Goal: Task Accomplishment & Management: Use online tool/utility

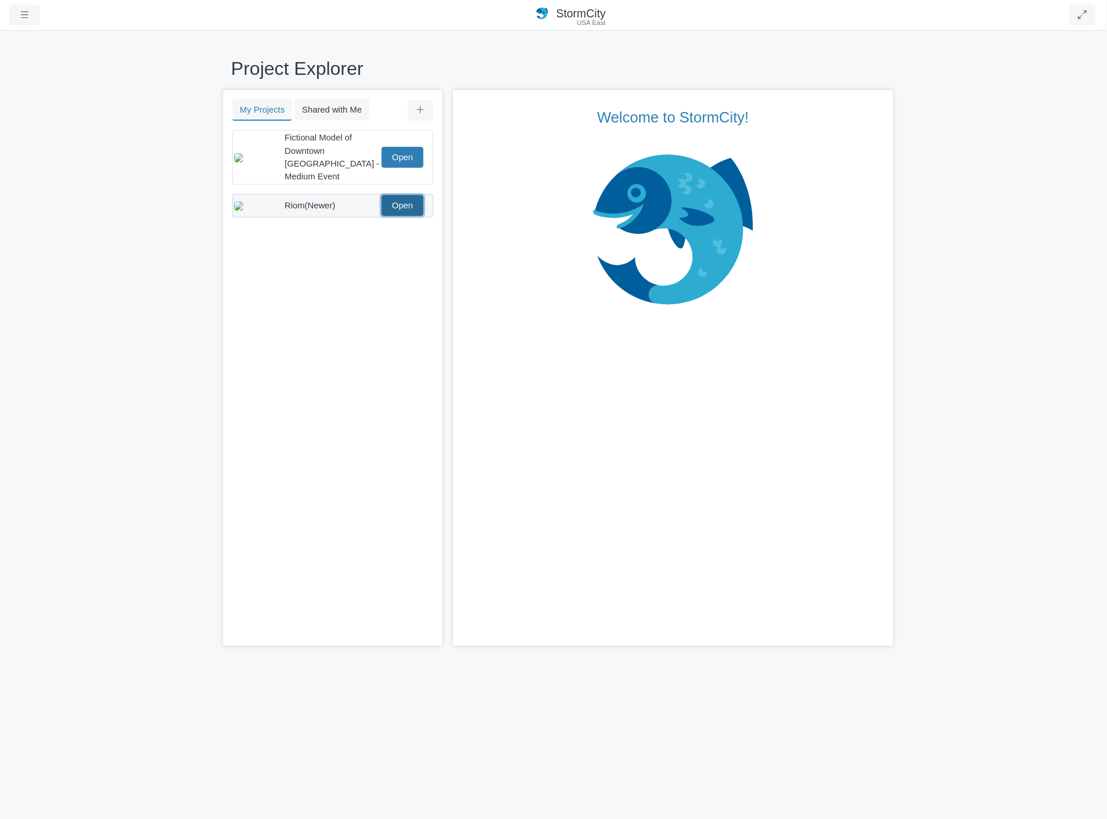
click at [393, 195] on link "Open" at bounding box center [403, 205] width 42 height 21
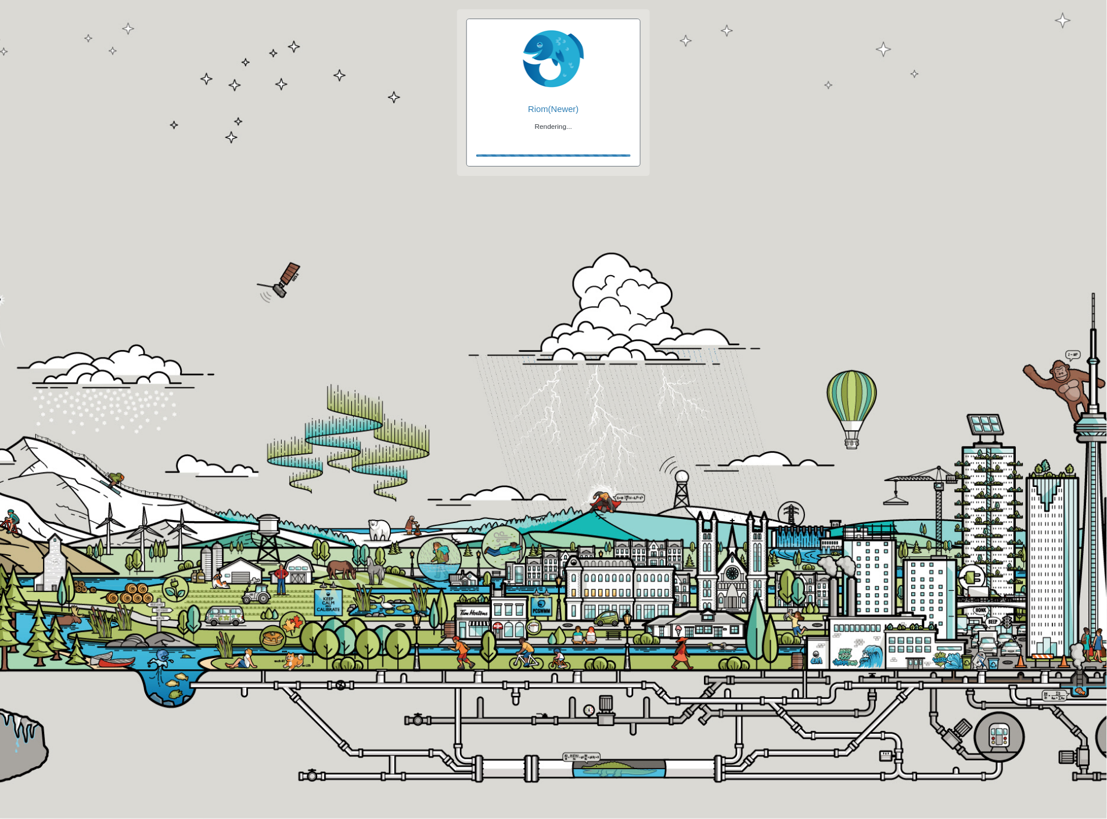
checkbox input "true"
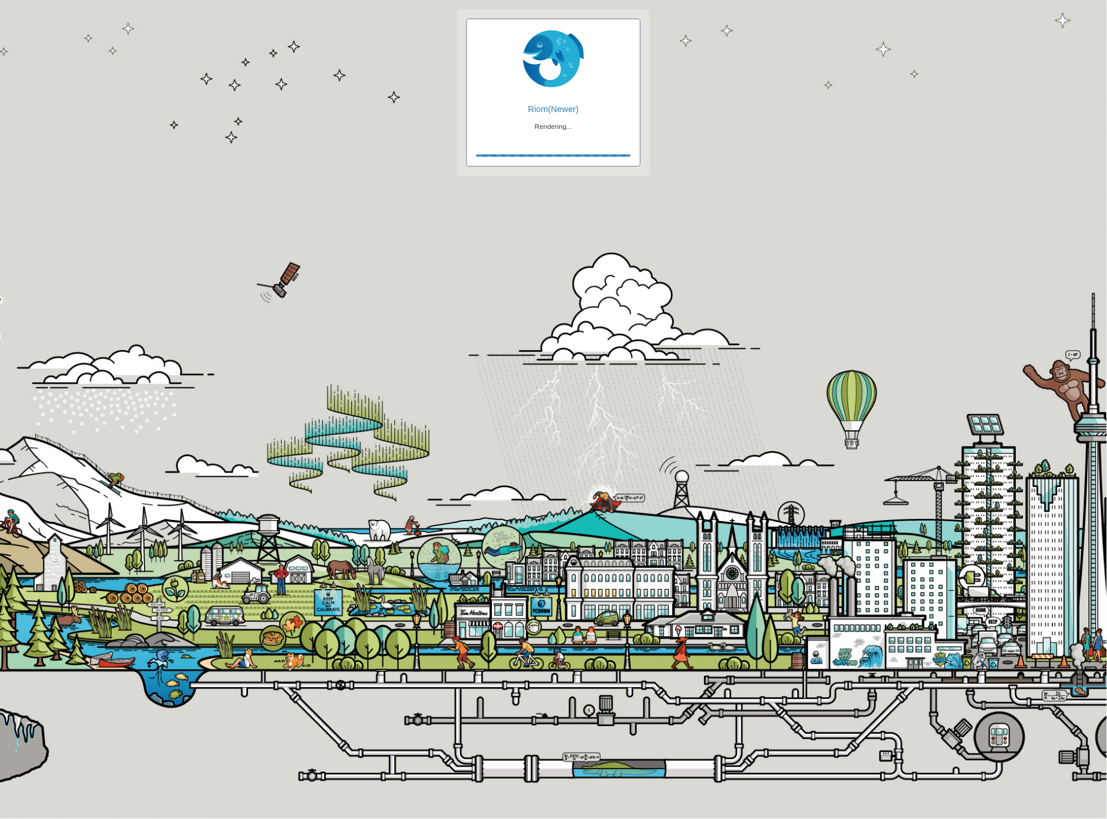
checkbox input "true"
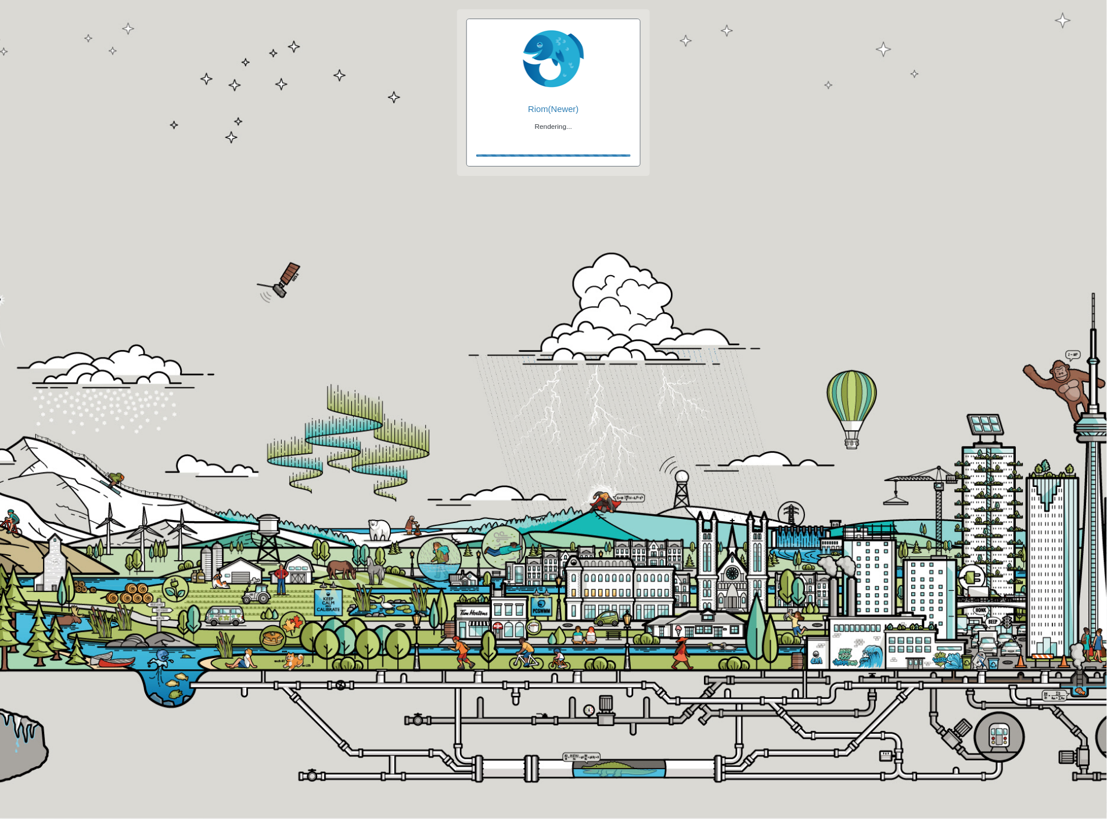
checkbox input "false"
checkbox input "true"
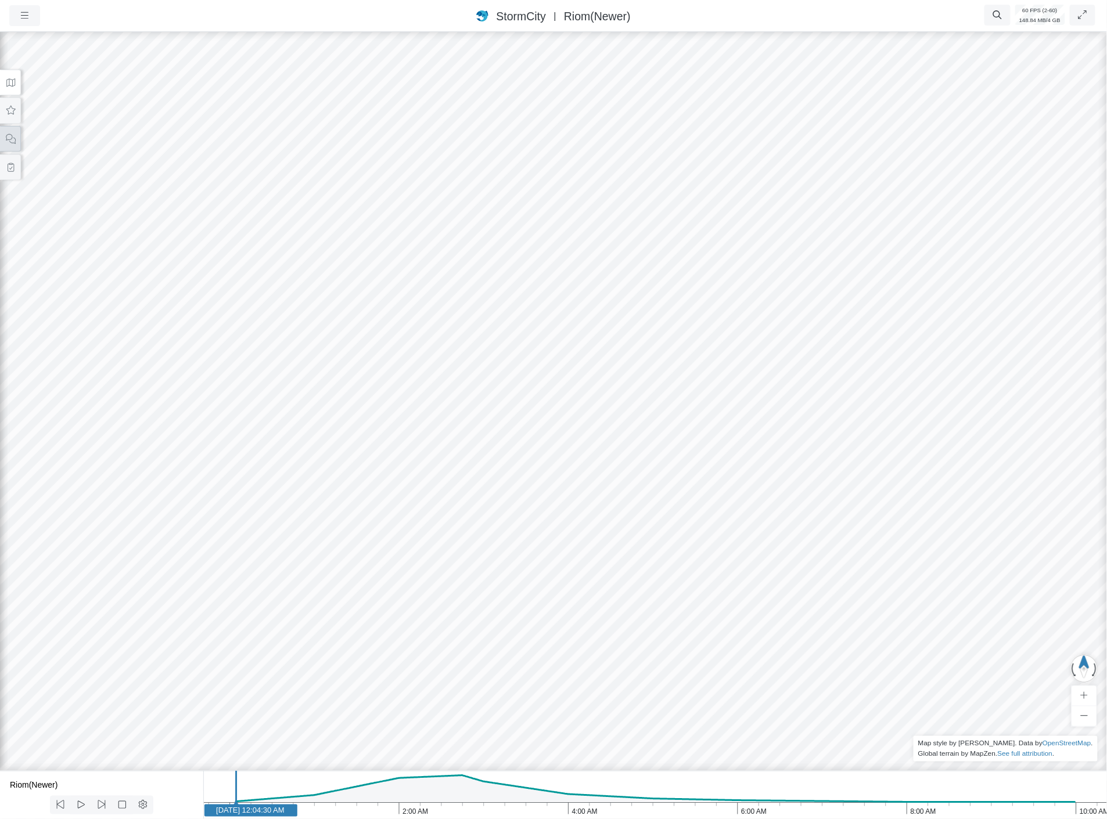
click at [12, 145] on button at bounding box center [10, 139] width 21 height 26
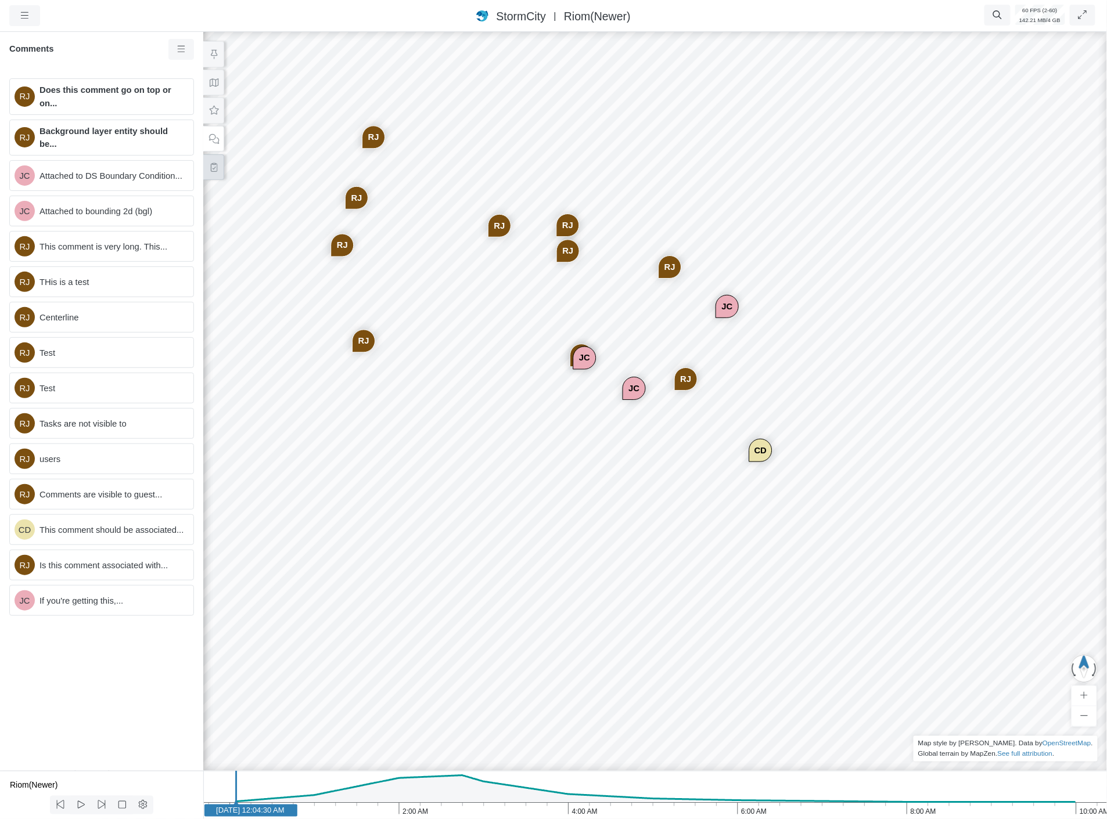
click at [211, 164] on icon at bounding box center [214, 167] width 6 height 9
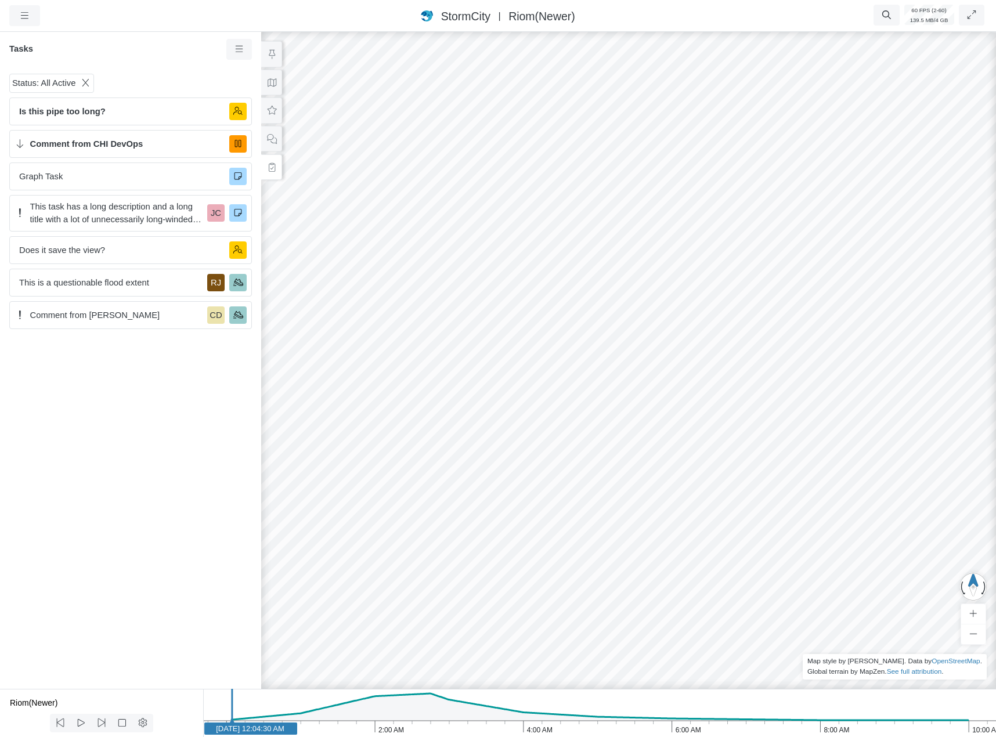
click at [18, 411] on div "Status: All Active Is this pipe too long? Comment from CHI DevOps Graph Task Th…" at bounding box center [130, 379] width 261 height 620
click at [273, 136] on icon at bounding box center [272, 139] width 11 height 9
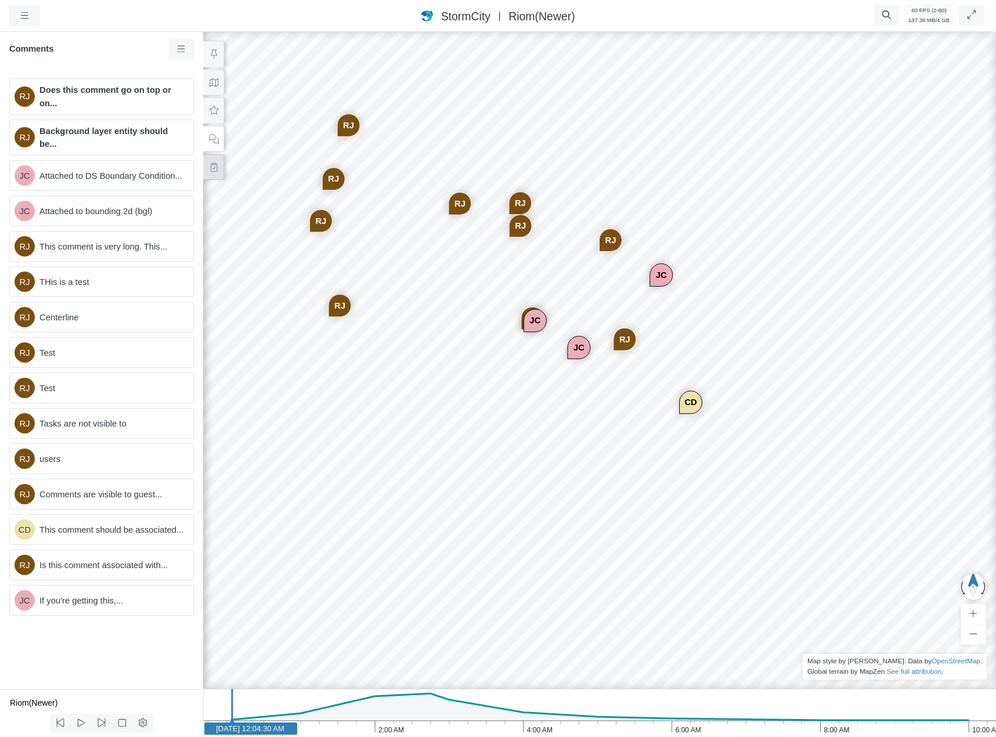
click at [214, 168] on icon at bounding box center [213, 167] width 11 height 9
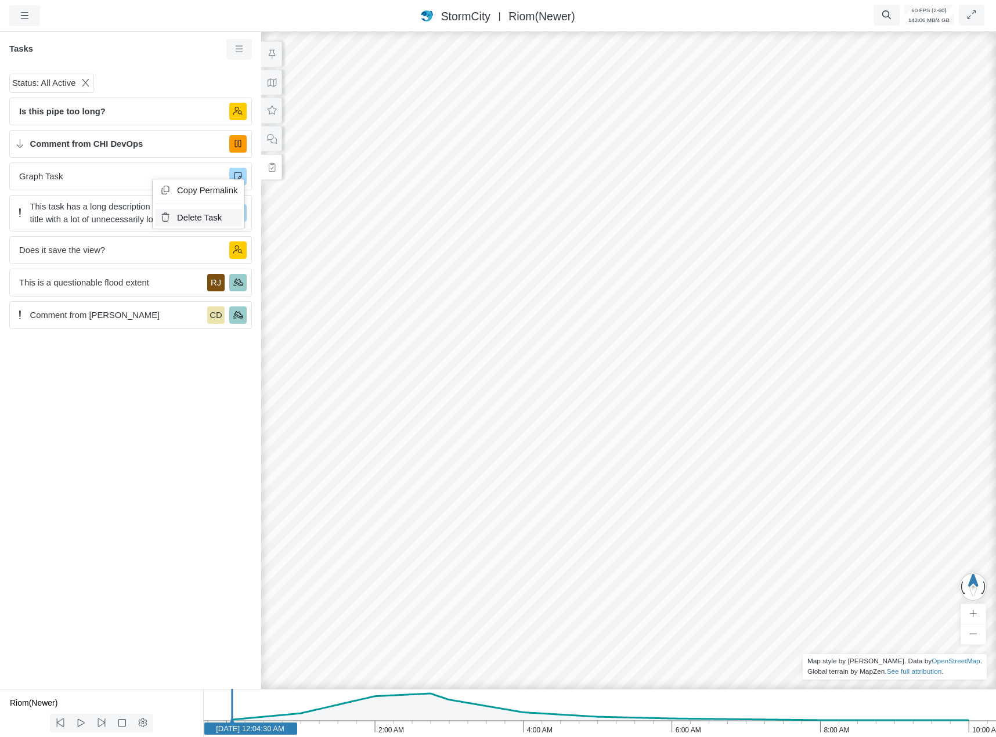
click at [193, 218] on span "Delete Task" at bounding box center [199, 217] width 45 height 9
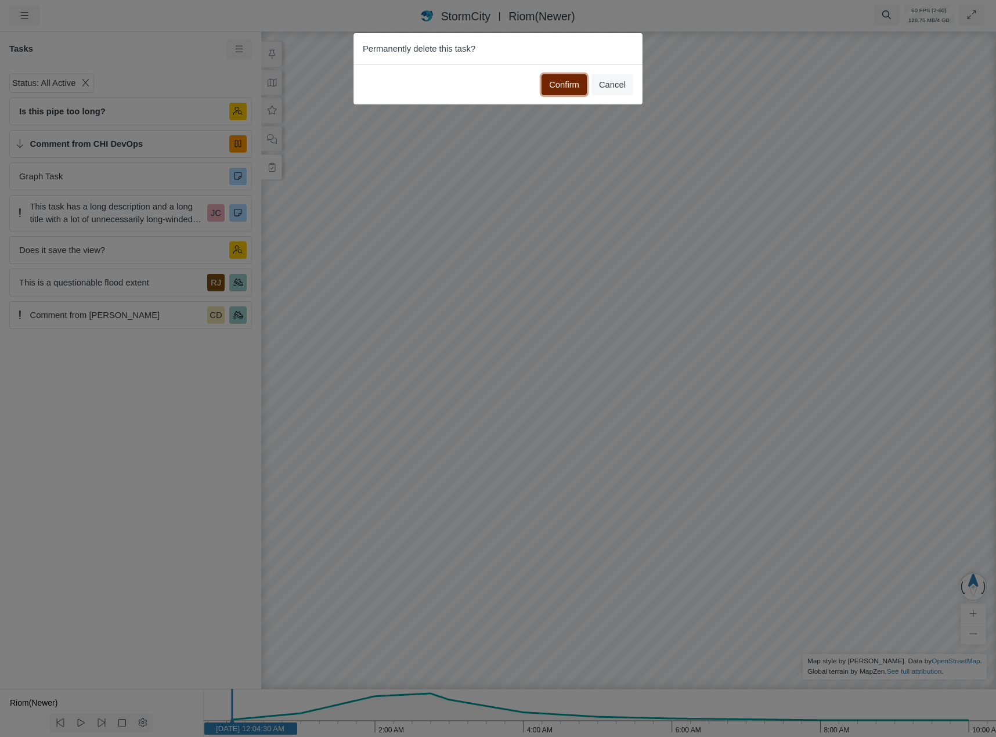
click at [553, 92] on button "Confirm" at bounding box center [564, 84] width 45 height 21
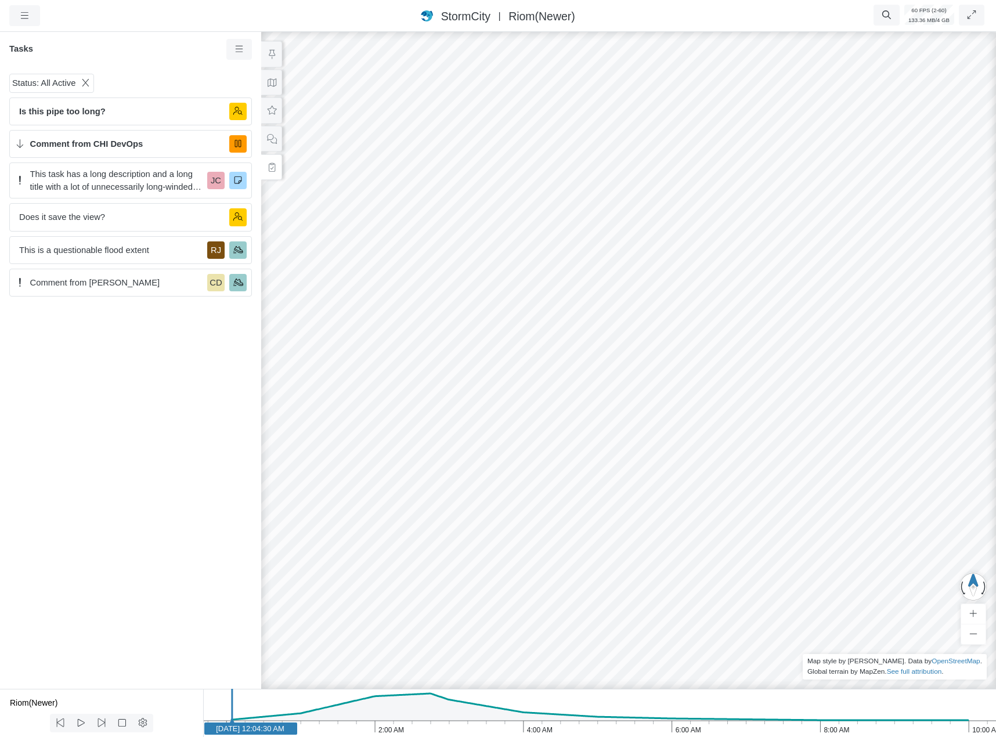
click at [708, 416] on div "RJ [GEOGRAPHIC_DATA] JC JC [GEOGRAPHIC_DATA] [GEOGRAPHIC_DATA] [GEOGRAPHIC_DATA…" at bounding box center [629, 384] width 996 height 708
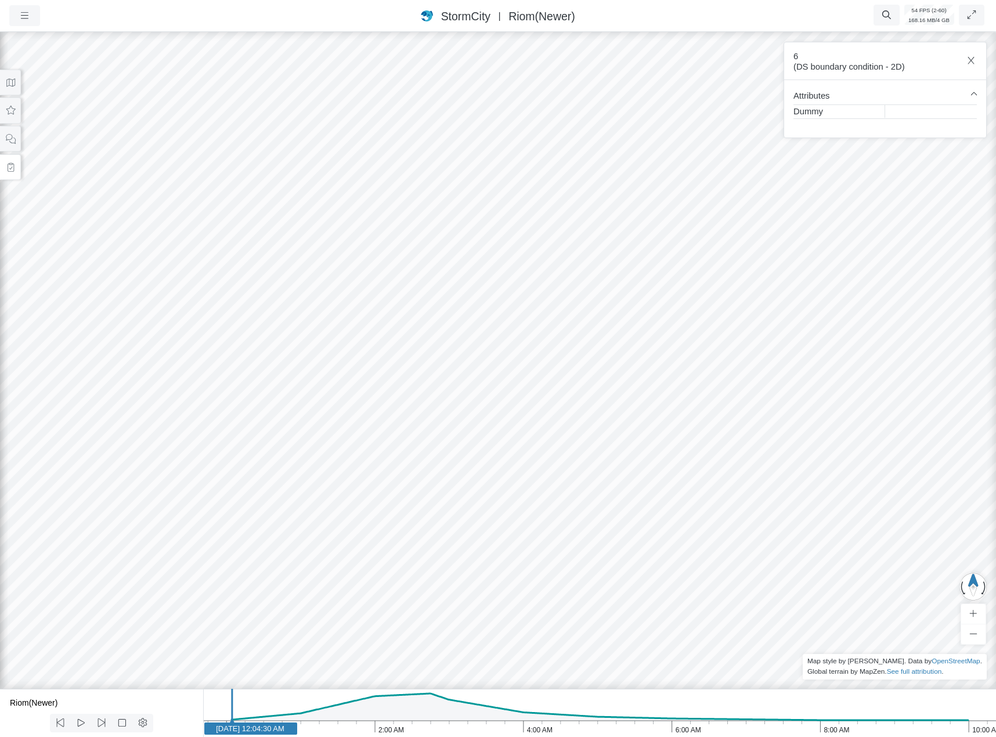
click at [580, 411] on div "RJ [GEOGRAPHIC_DATA] JC JC [GEOGRAPHIC_DATA] [GEOGRAPHIC_DATA] [GEOGRAPHIC_DATA…" at bounding box center [498, 384] width 996 height 708
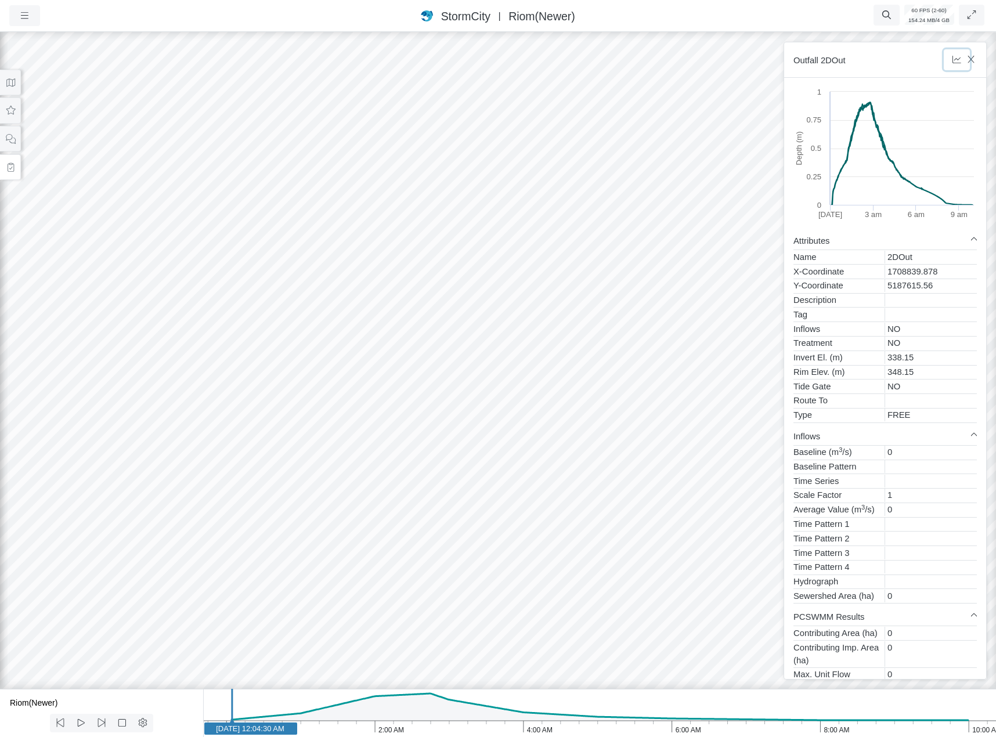
click at [958, 59] on icon "button" at bounding box center [957, 59] width 11 height 9
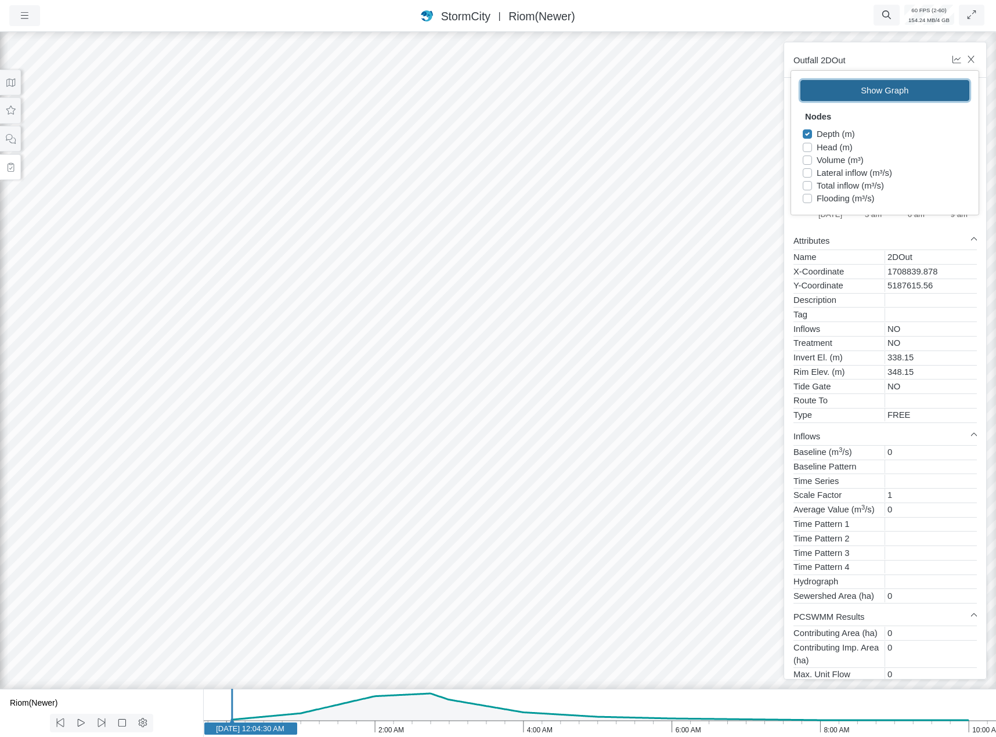
click at [919, 84] on button "Show Graph" at bounding box center [885, 90] width 169 height 21
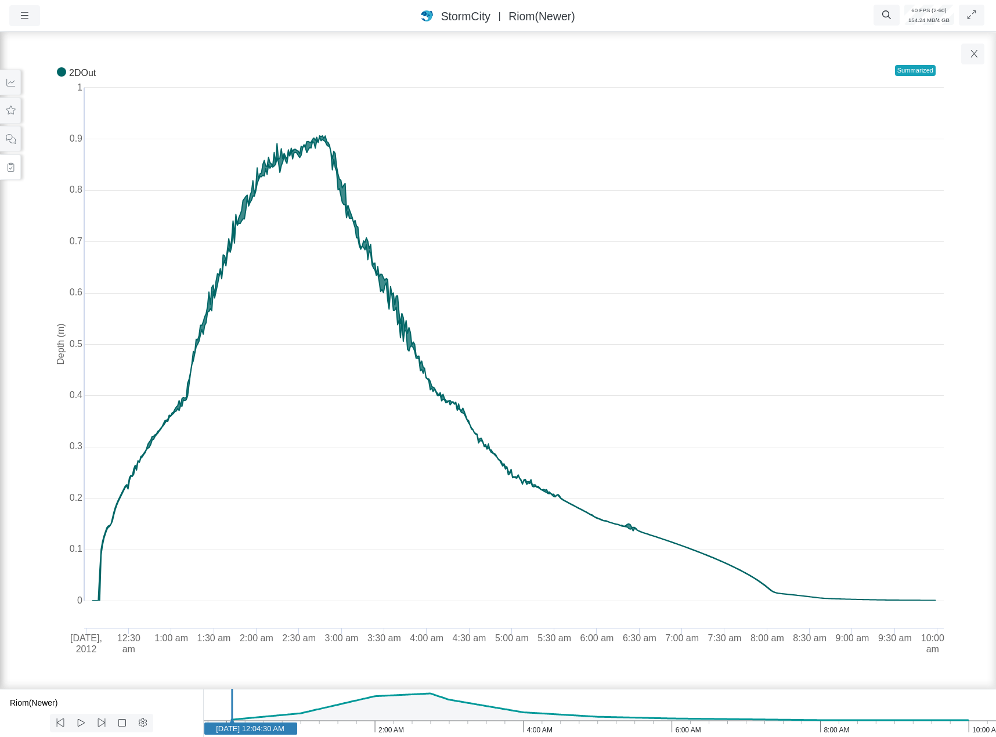
click at [11, 168] on icon at bounding box center [10, 167] width 11 height 9
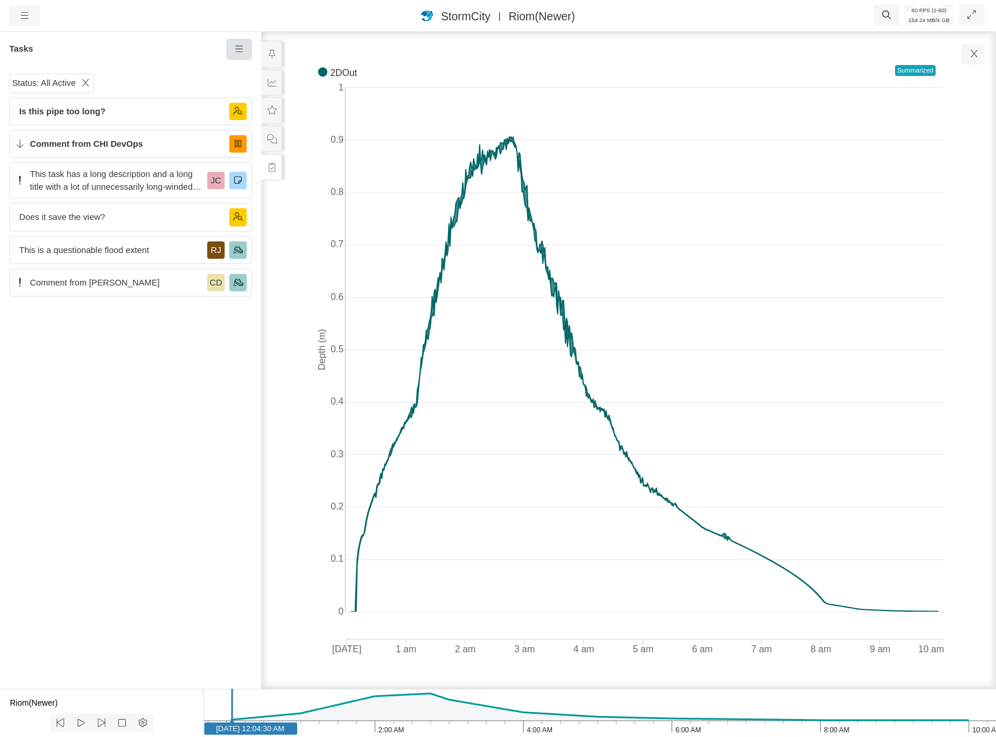
click at [236, 47] on icon at bounding box center [239, 49] width 8 height 6
click at [246, 67] on link "New Task" at bounding box center [272, 71] width 87 height 17
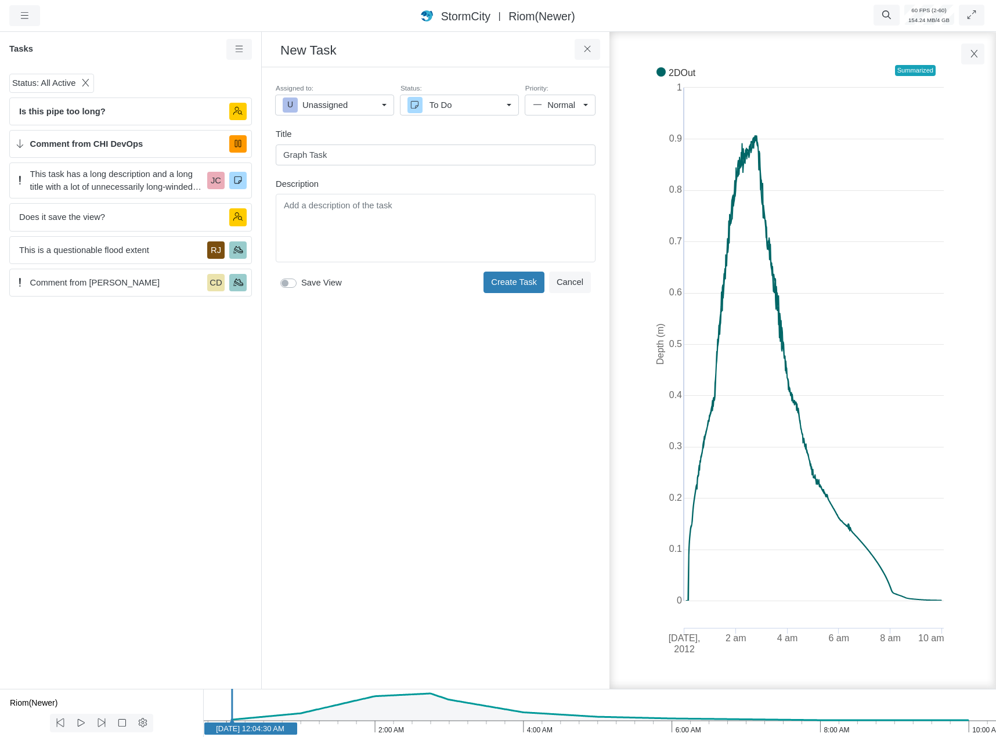
type input "Graph Task"
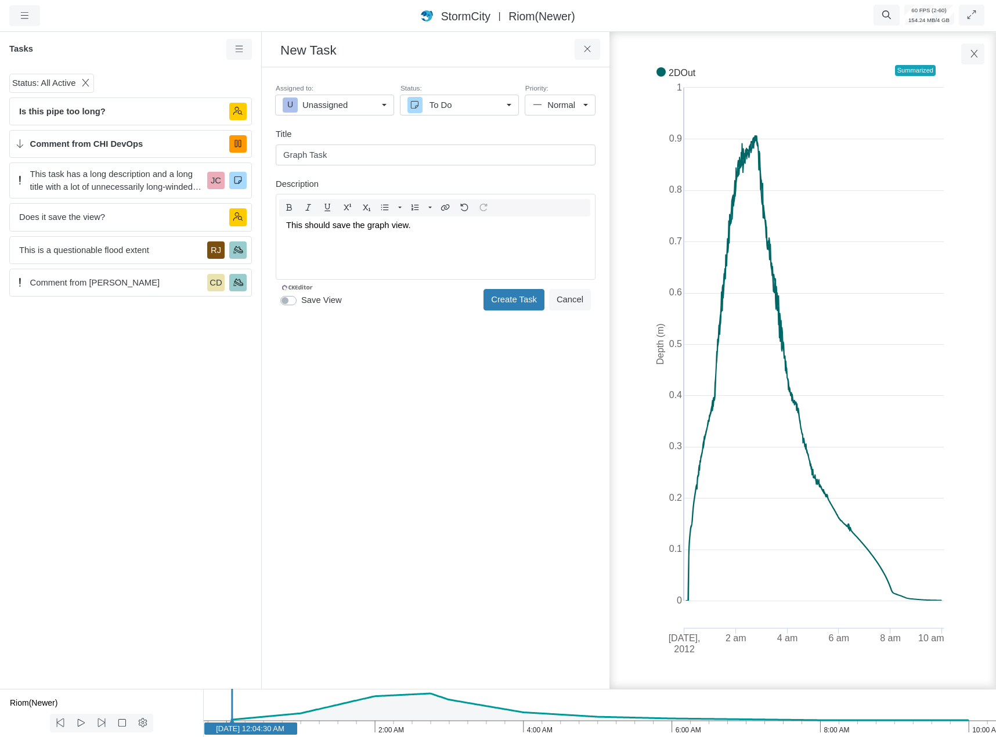
click at [292, 301] on div "Assigned to: U Unassigned U Unassigned [PERSON_NAME] CA CHI Administrator [PERS…" at bounding box center [435, 198] width 329 height 243
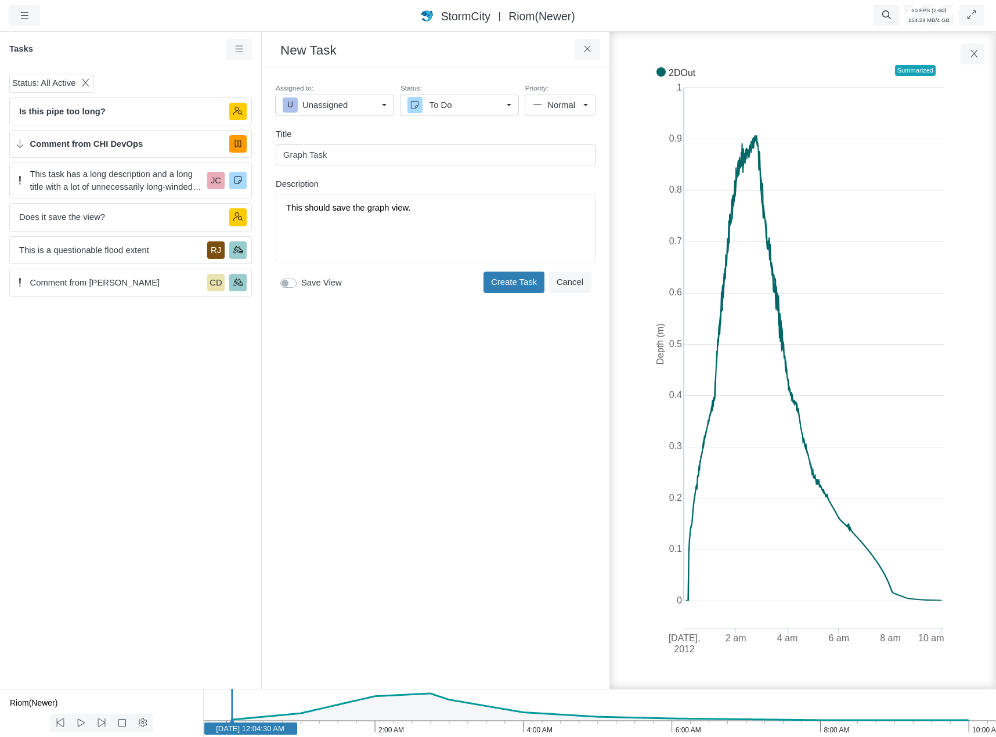
click at [301, 282] on label "Save View" at bounding box center [321, 282] width 41 height 13
click at [290, 282] on input "Save View" at bounding box center [284, 281] width 9 height 11
checkbox input "true"
click at [514, 283] on button "Create Task" at bounding box center [514, 282] width 61 height 21
checkbox input "false"
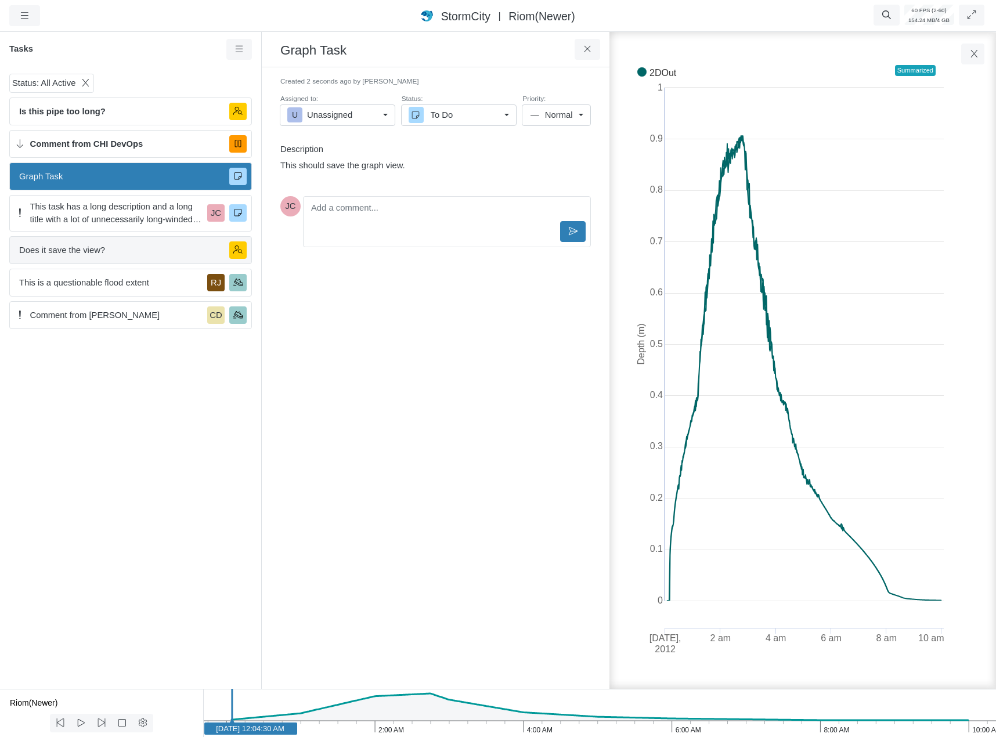
click at [111, 253] on span "Does it save the view?" at bounding box center [119, 250] width 201 height 13
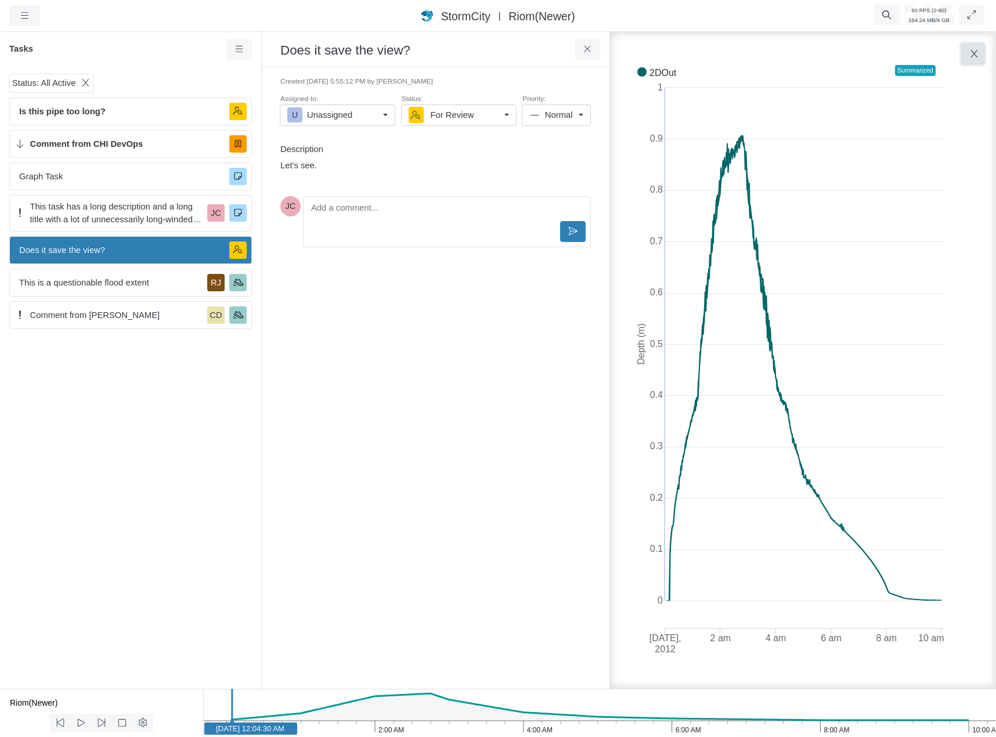
click at [969, 57] on button "button" at bounding box center [973, 54] width 23 height 21
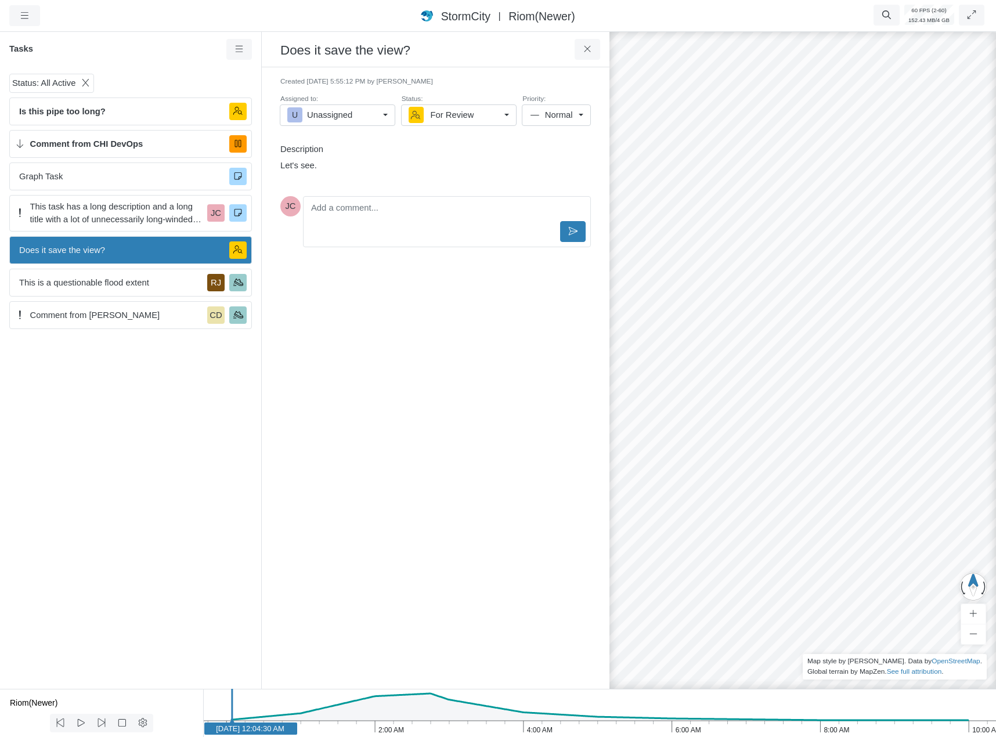
click at [125, 243] on div "Does it save the view?" at bounding box center [130, 250] width 243 height 28
click at [588, 51] on icon at bounding box center [587, 49] width 11 height 9
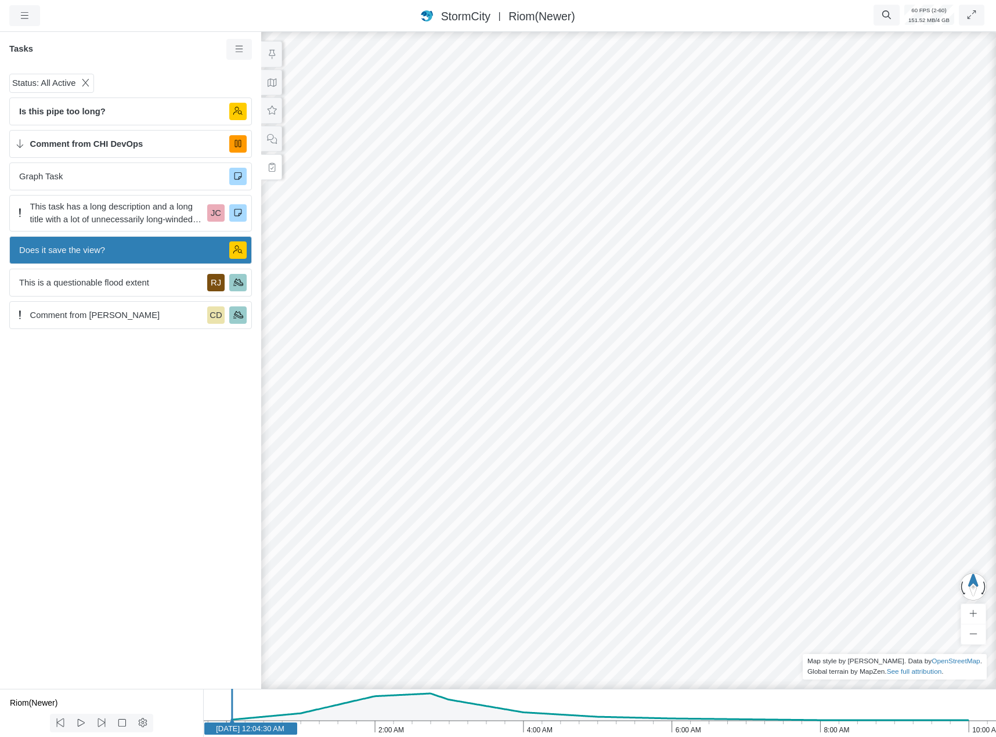
click at [128, 502] on div "Status: All Active Is this pipe too long? Comment from CHI DevOps Graph Task Th…" at bounding box center [130, 379] width 261 height 620
click at [92, 247] on span "Does it save the view?" at bounding box center [119, 250] width 201 height 13
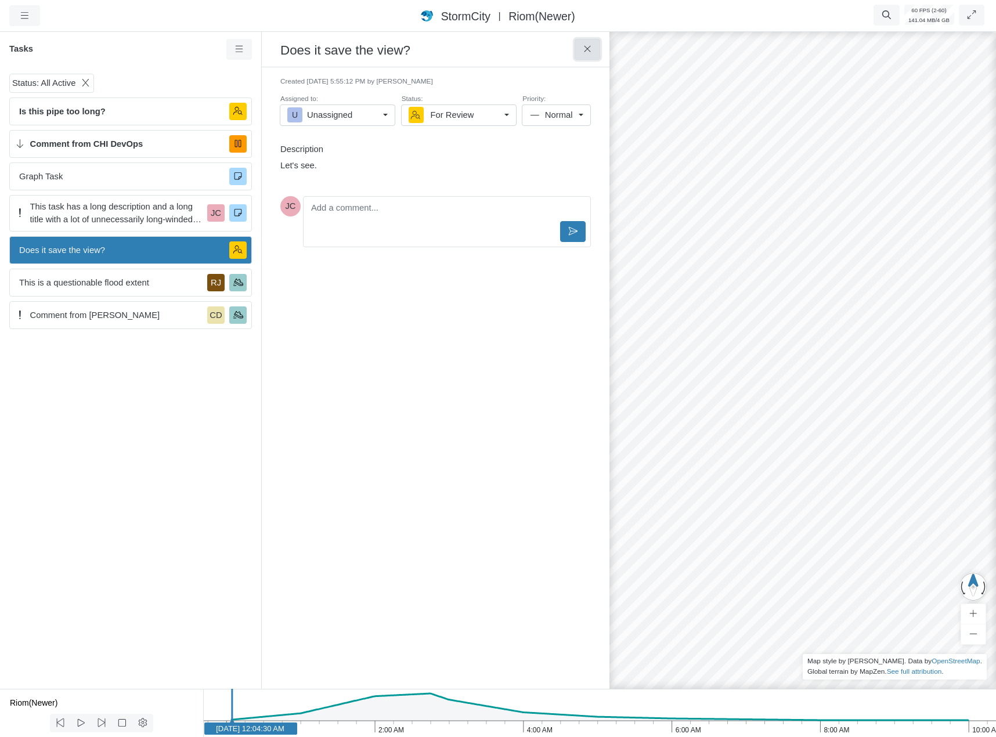
click at [593, 45] on button at bounding box center [588, 49] width 26 height 21
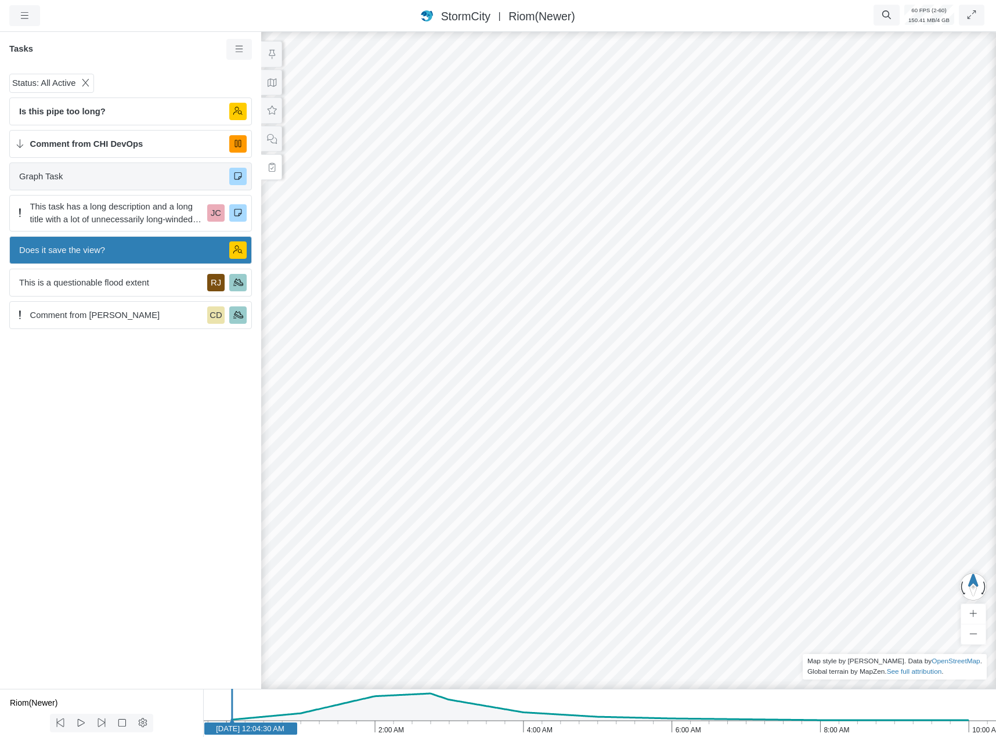
click at [123, 185] on div "Graph Task" at bounding box center [130, 177] width 243 height 28
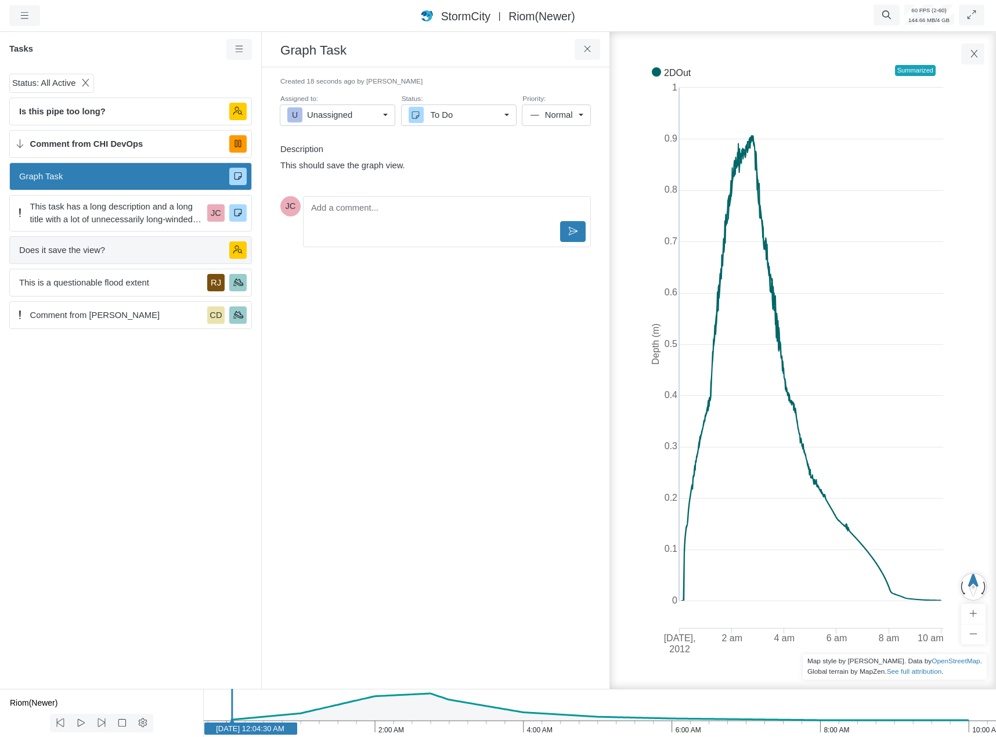
click at [121, 257] on div "Does it save the view?" at bounding box center [130, 250] width 243 height 28
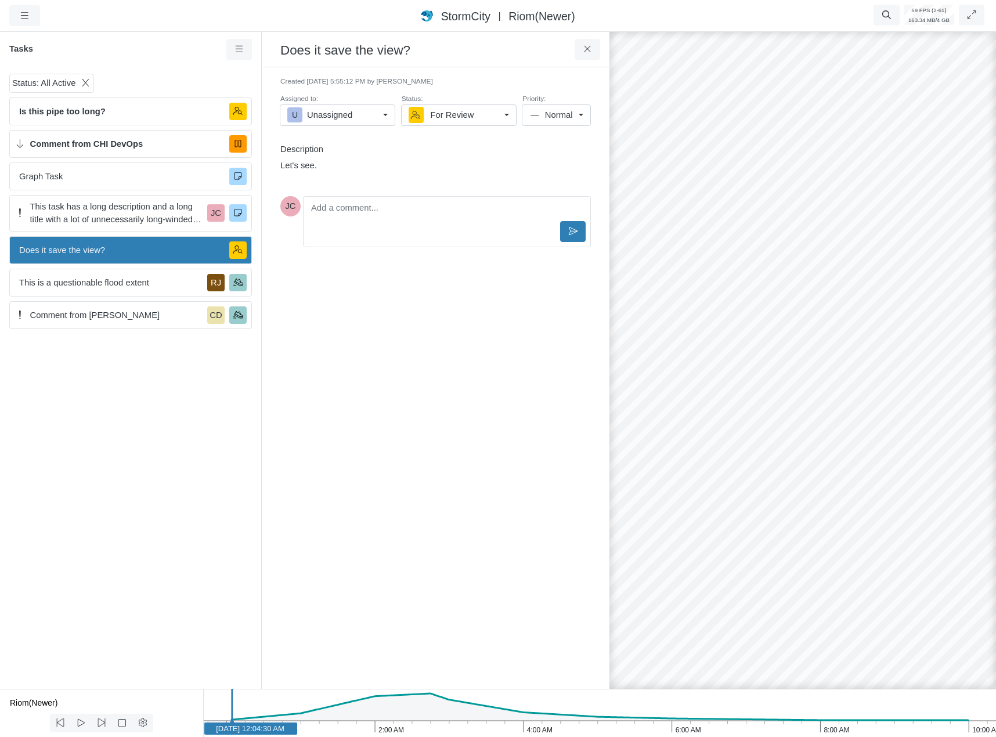
drag, startPoint x: 677, startPoint y: 401, endPoint x: 634, endPoint y: 237, distance: 170.0
drag, startPoint x: 686, startPoint y: 344, endPoint x: 762, endPoint y: 423, distance: 110.1
click at [765, 423] on div "RJ [GEOGRAPHIC_DATA] JC JC [GEOGRAPHIC_DATA] [GEOGRAPHIC_DATA] [GEOGRAPHIC_DATA…" at bounding box center [803, 384] width 996 height 708
drag, startPoint x: 762, startPoint y: 429, endPoint x: 765, endPoint y: 465, distance: 36.1
click at [156, 224] on span "This task has a long description and a long title with a lot of unnecessarily l…" at bounding box center [116, 213] width 173 height 26
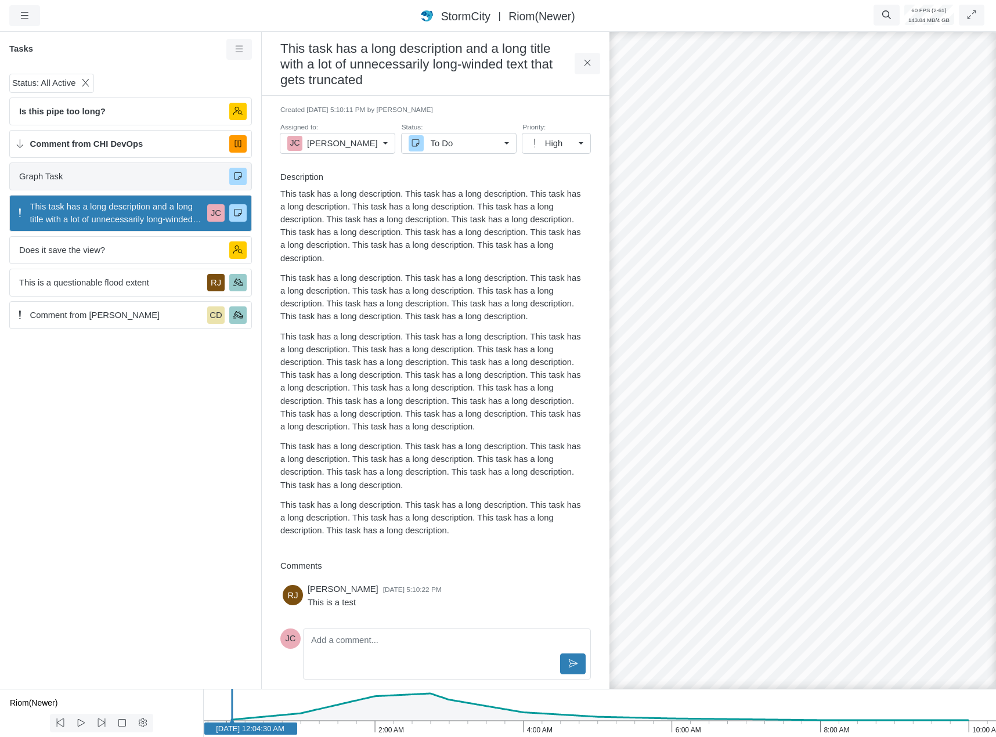
drag, startPoint x: 77, startPoint y: 181, endPoint x: 78, endPoint y: 190, distance: 9.3
click at [77, 181] on span "Graph Task" at bounding box center [119, 176] width 201 height 13
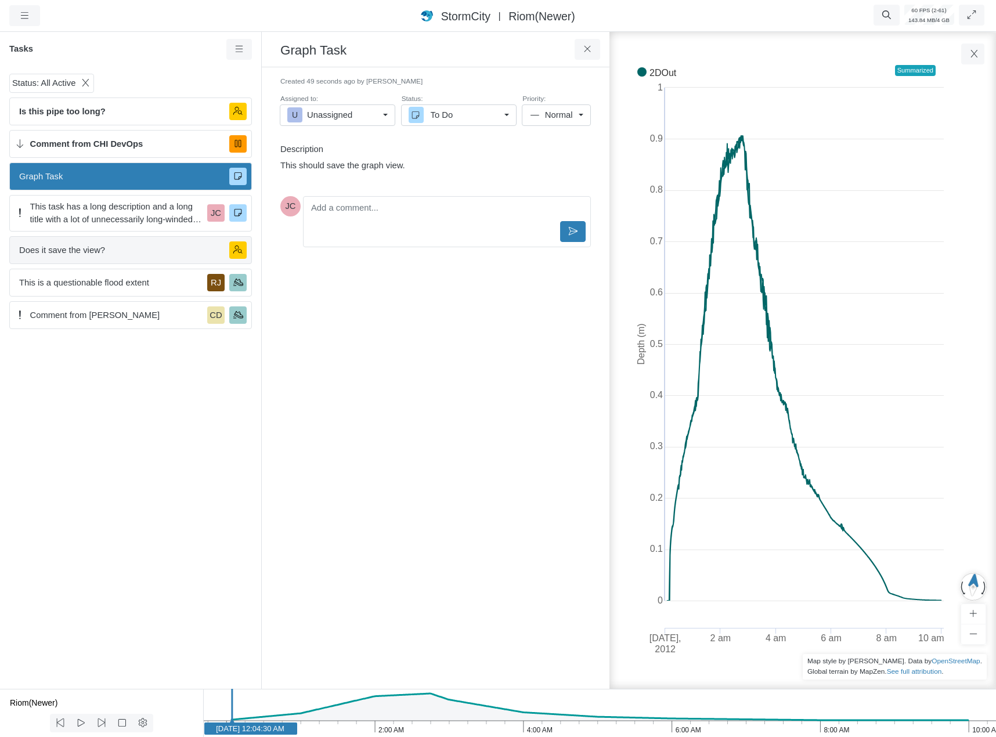
click at [95, 253] on span "Does it save the view?" at bounding box center [119, 250] width 201 height 13
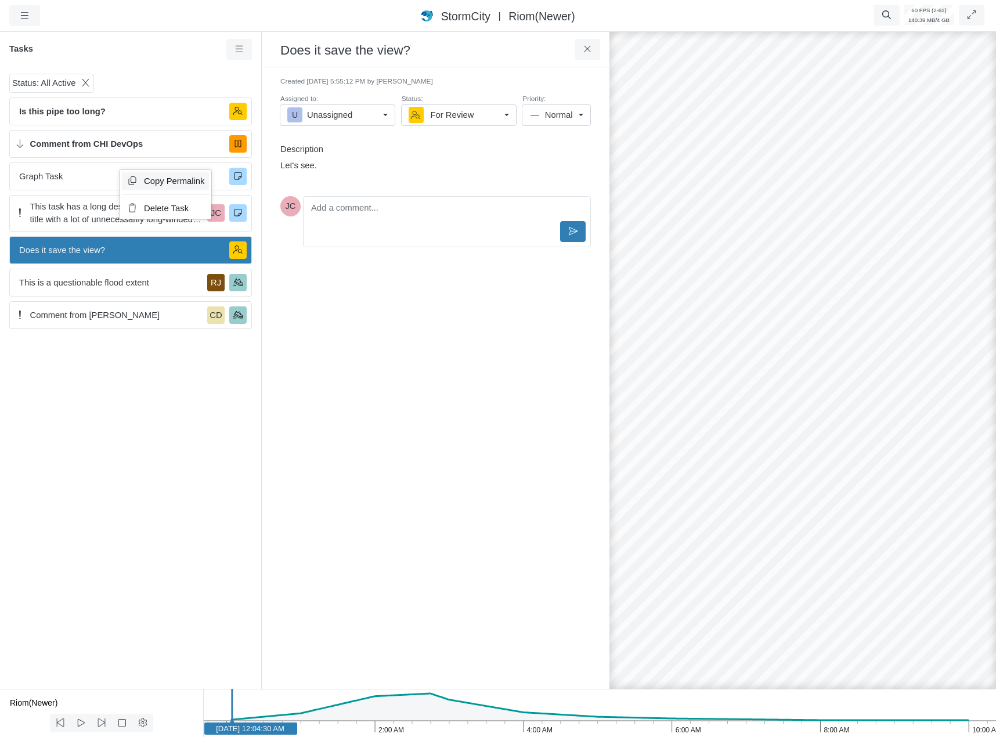
click at [169, 182] on span "Copy Permalink" at bounding box center [174, 181] width 60 height 9
click at [594, 55] on button at bounding box center [588, 49] width 26 height 21
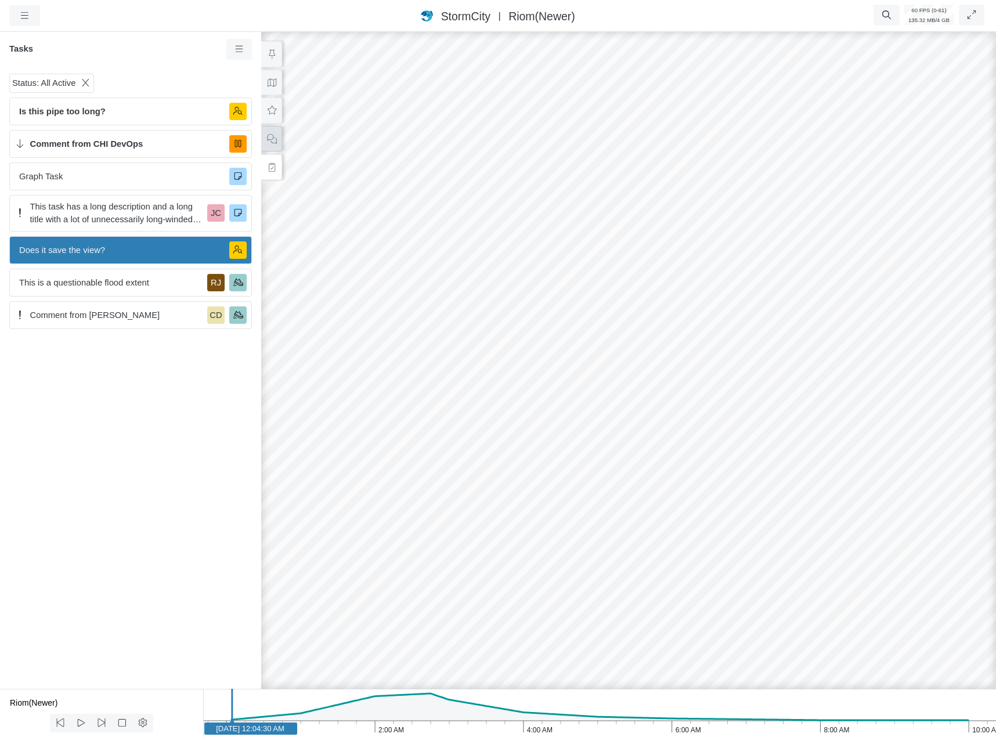
click at [279, 141] on button at bounding box center [271, 139] width 21 height 26
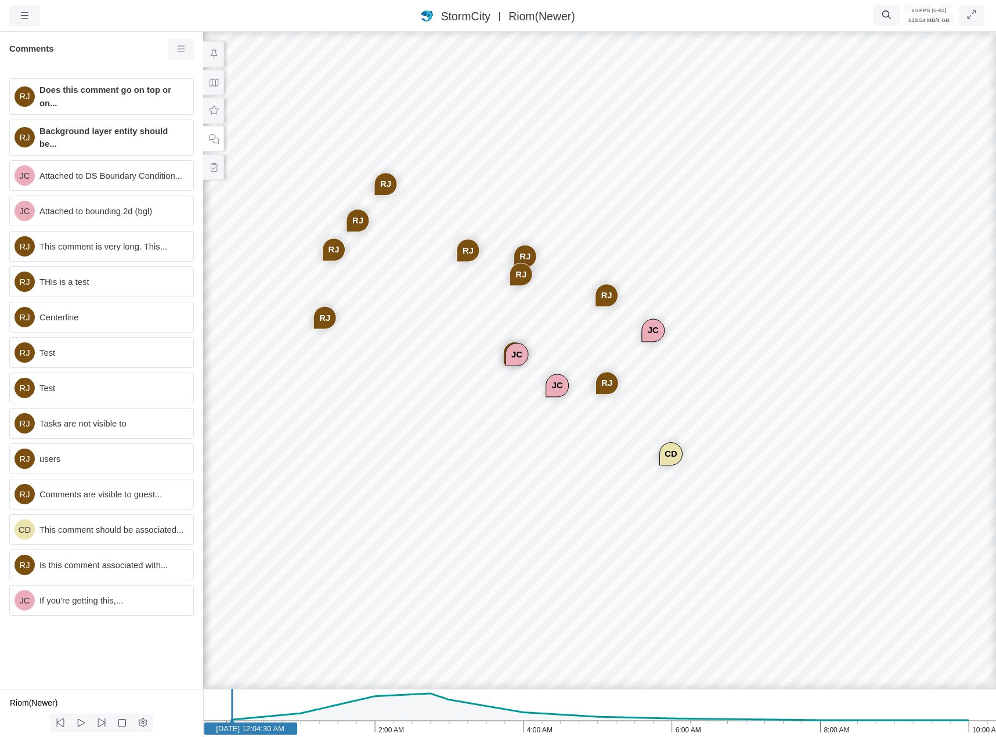
click at [600, 305] on div "RJ" at bounding box center [607, 296] width 22 height 22
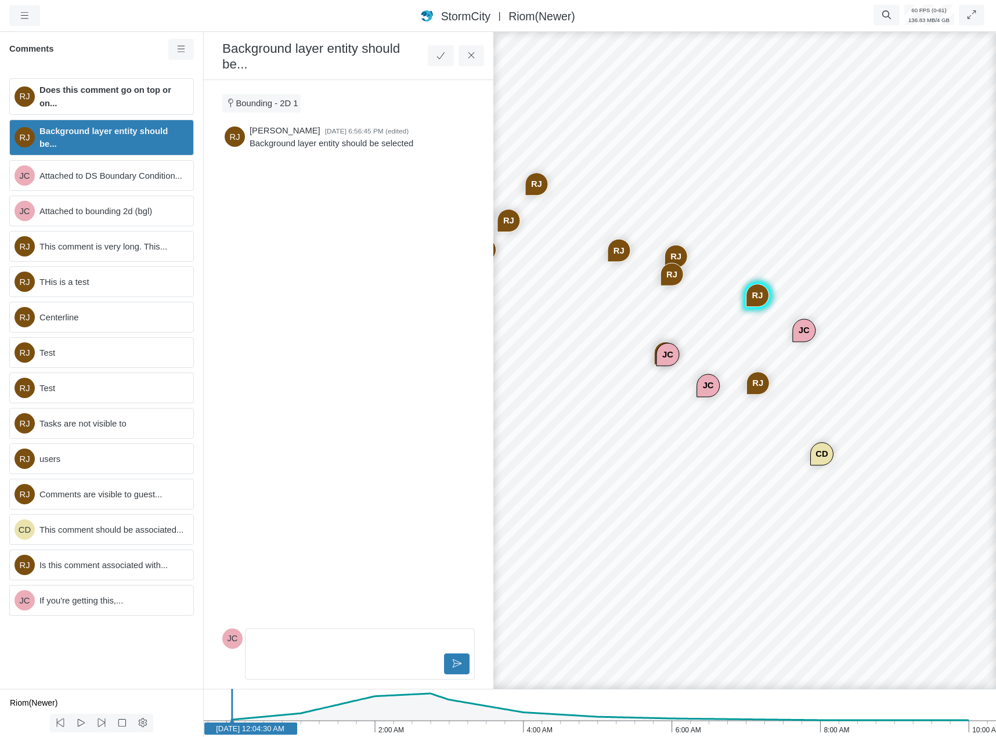
click at [757, 388] on div "RJ" at bounding box center [758, 384] width 22 height 22
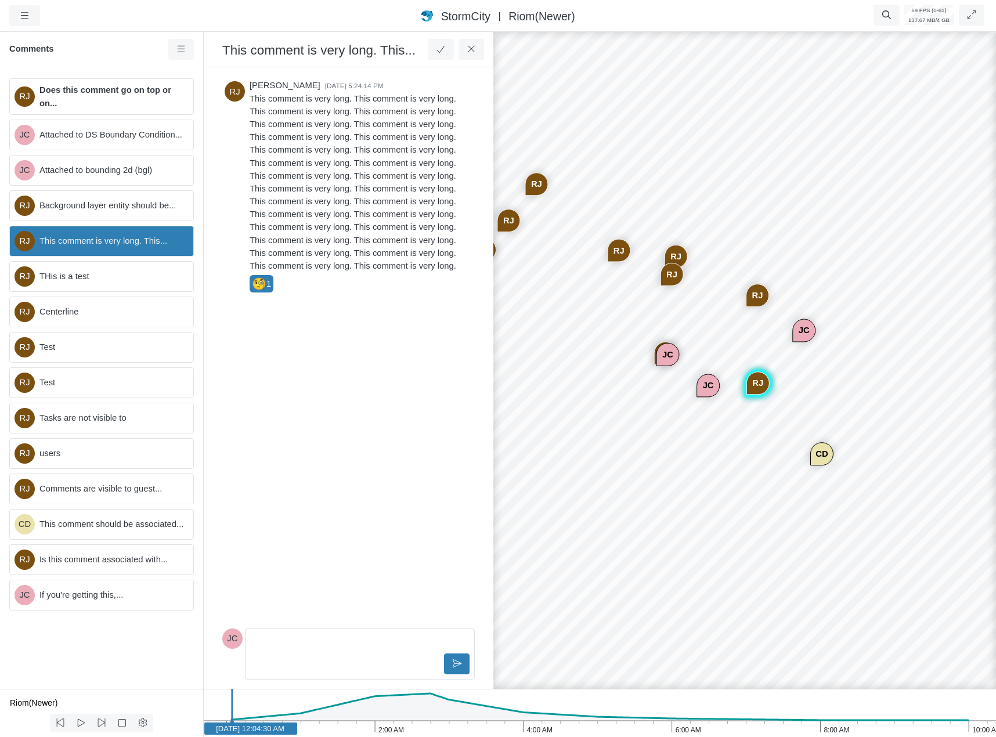
click at [660, 354] on div "JC" at bounding box center [668, 355] width 22 height 22
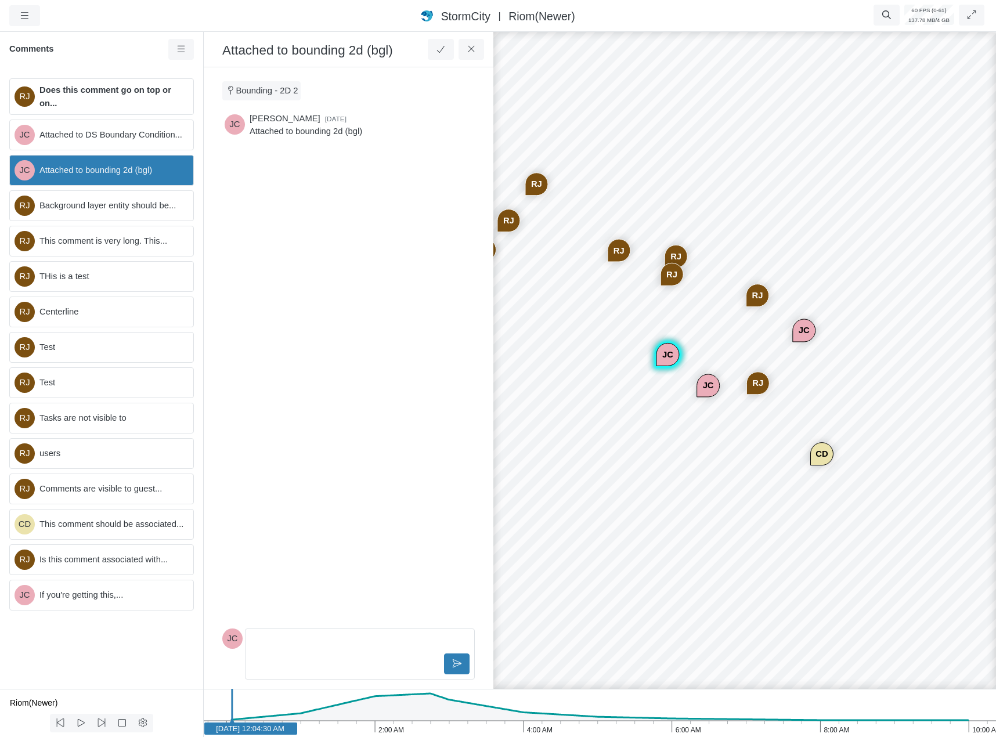
click at [163, 172] on span "Attached to bounding 2d (bgl)" at bounding box center [111, 170] width 145 height 13
click at [152, 203] on span "Background layer entity should be..." at bounding box center [111, 205] width 145 height 13
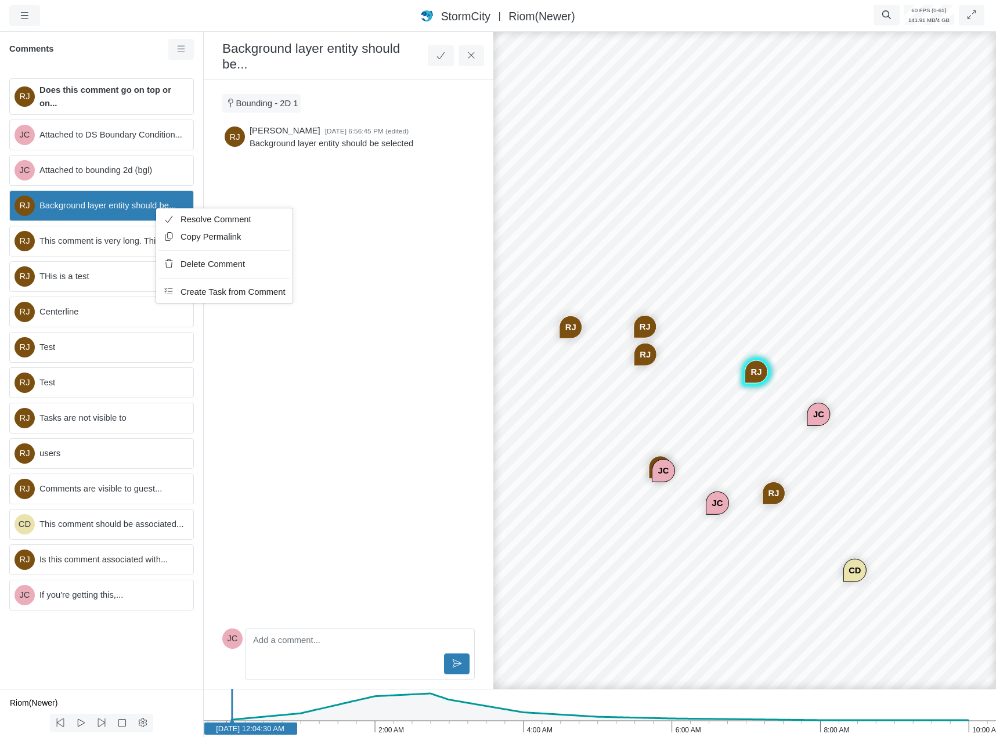
click at [733, 414] on div "RJ [GEOGRAPHIC_DATA] JC JC [GEOGRAPHIC_DATA] [GEOGRAPHIC_DATA] [GEOGRAPHIC_DATA…" at bounding box center [745, 384] width 996 height 708
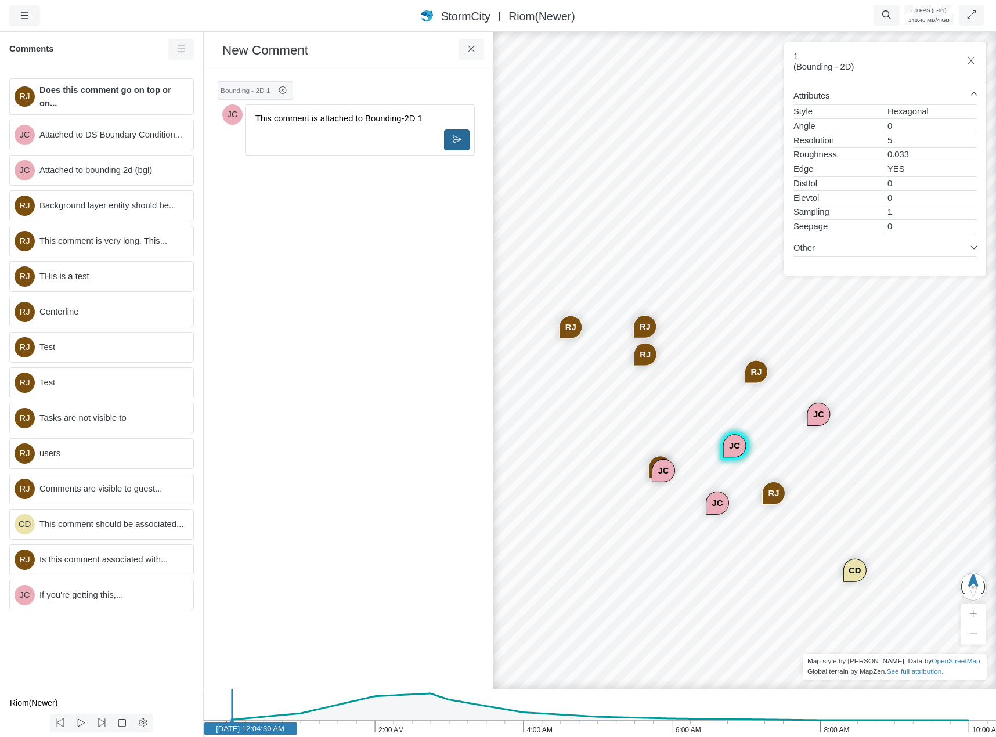
click at [458, 133] on button at bounding box center [457, 139] width 26 height 21
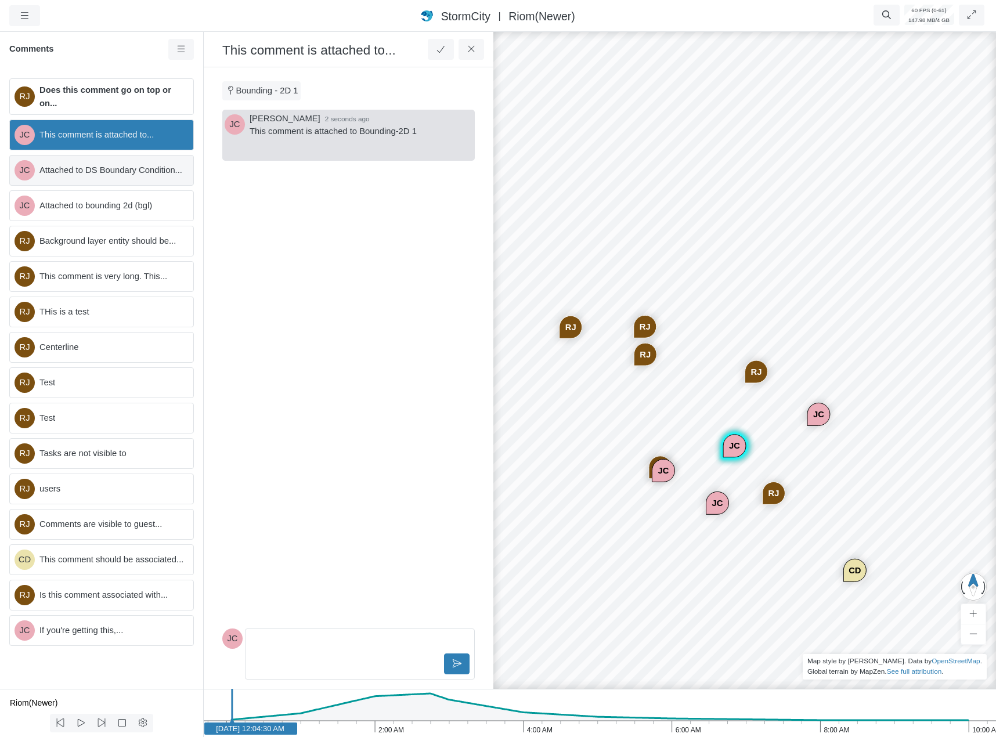
click at [149, 166] on span "Attached to DS Boundary Condition..." at bounding box center [111, 170] width 145 height 13
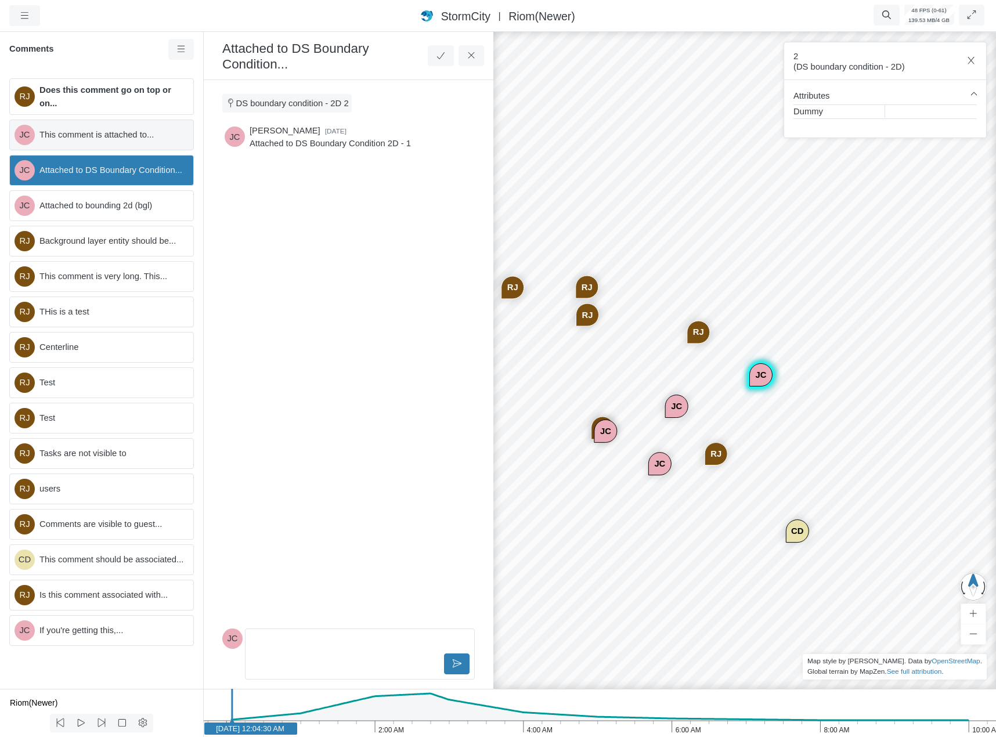
click at [137, 144] on div "JC This comment is attached to..." at bounding box center [101, 135] width 185 height 31
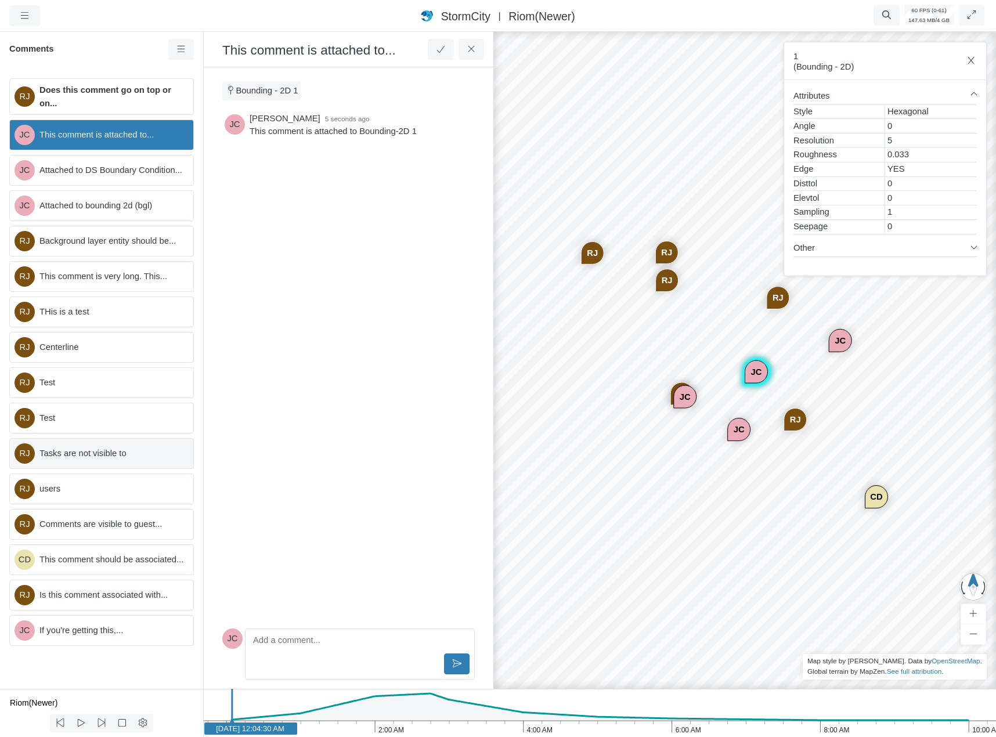
click at [110, 452] on span "Tasks are not visible to" at bounding box center [111, 453] width 145 height 13
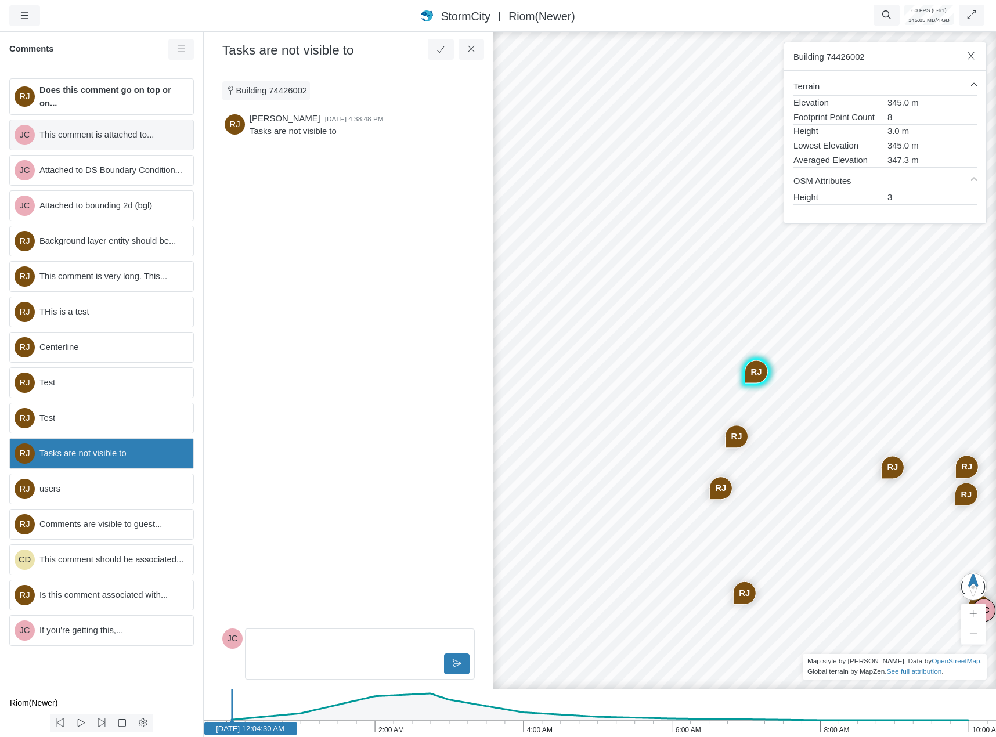
click at [114, 136] on span "This comment is attached to..." at bounding box center [111, 134] width 145 height 13
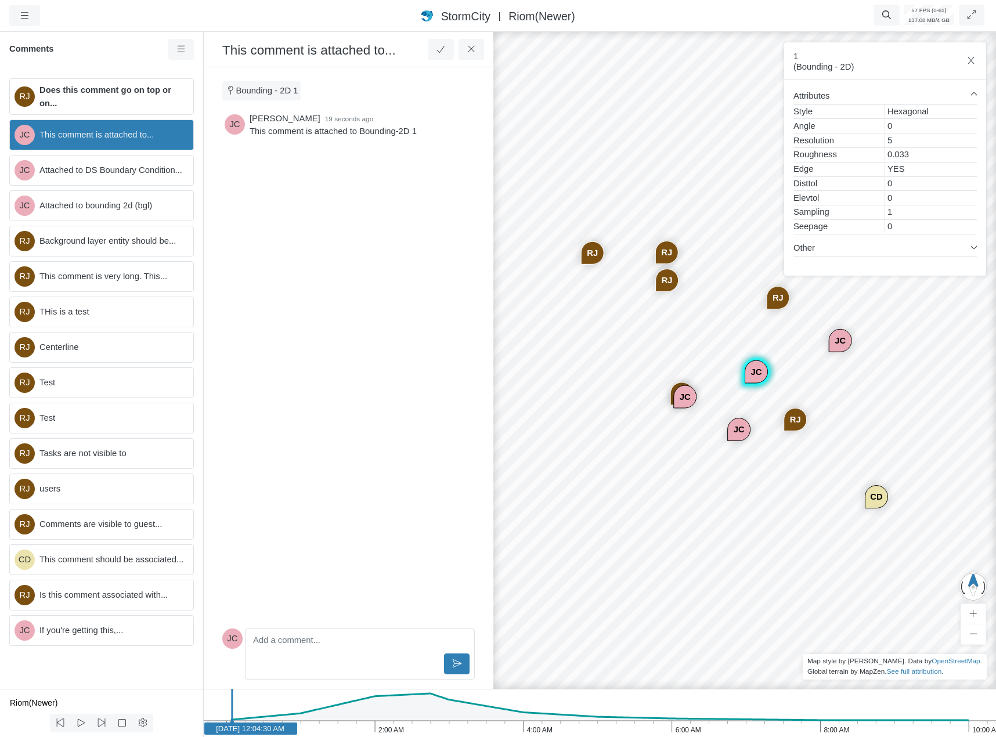
click at [378, 503] on div "[PERSON_NAME] 19 seconds ago This comment is attached to Bounding-2D 1" at bounding box center [348, 367] width 253 height 514
click at [470, 51] on icon at bounding box center [471, 49] width 6 height 6
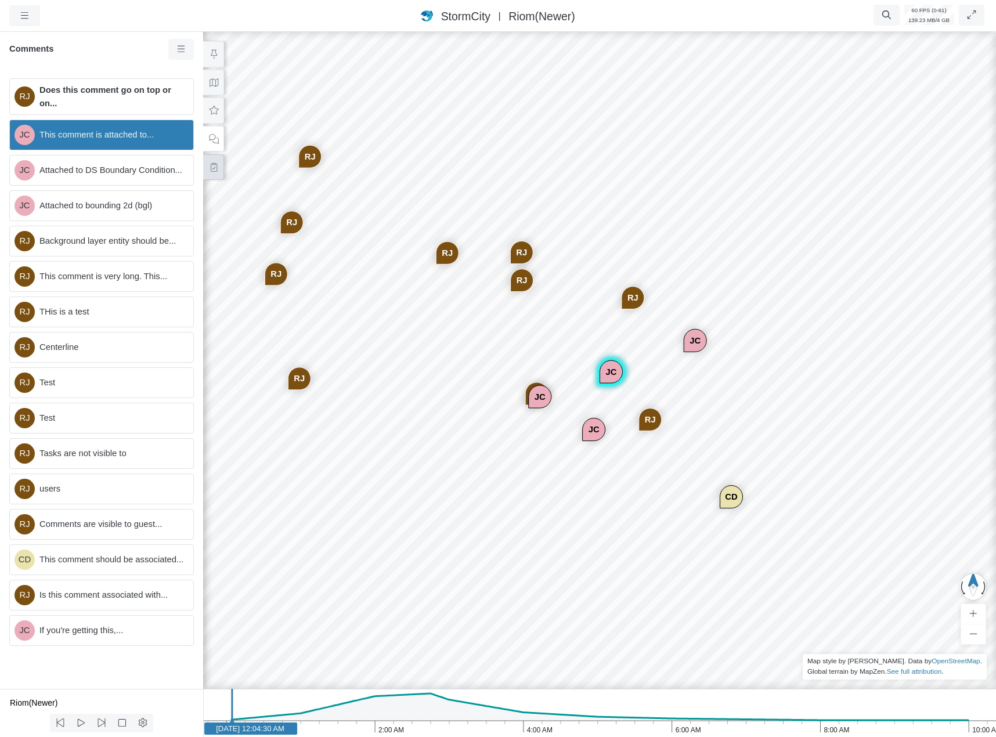
click at [213, 171] on icon at bounding box center [214, 167] width 6 height 9
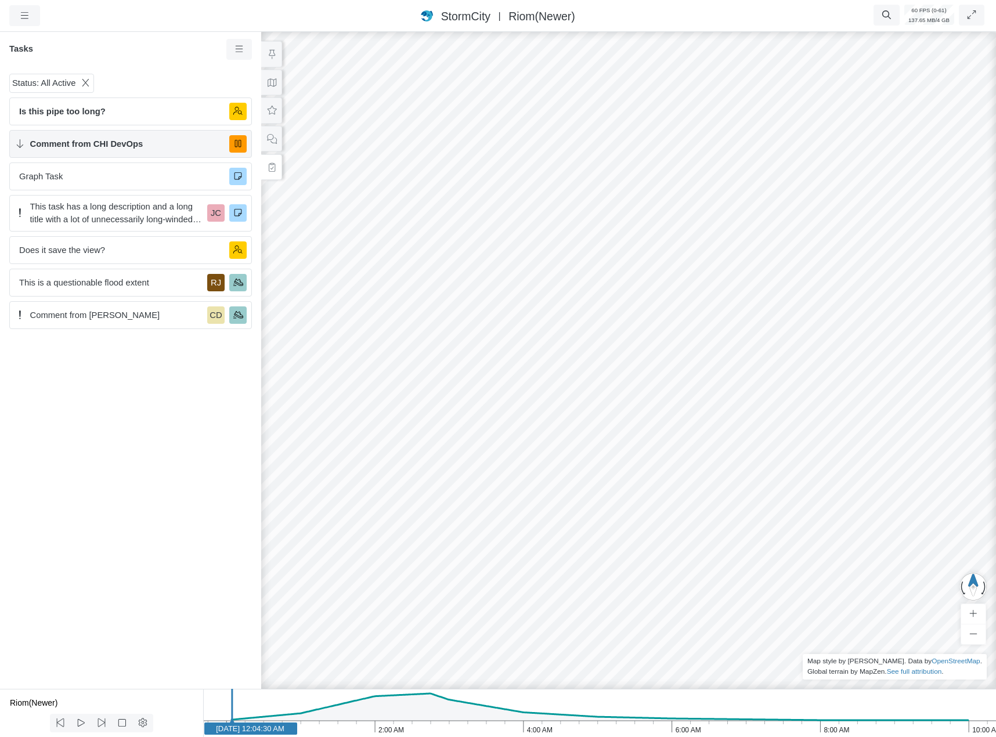
click at [175, 149] on span "Comment from CHI DevOps" at bounding box center [125, 144] width 190 height 13
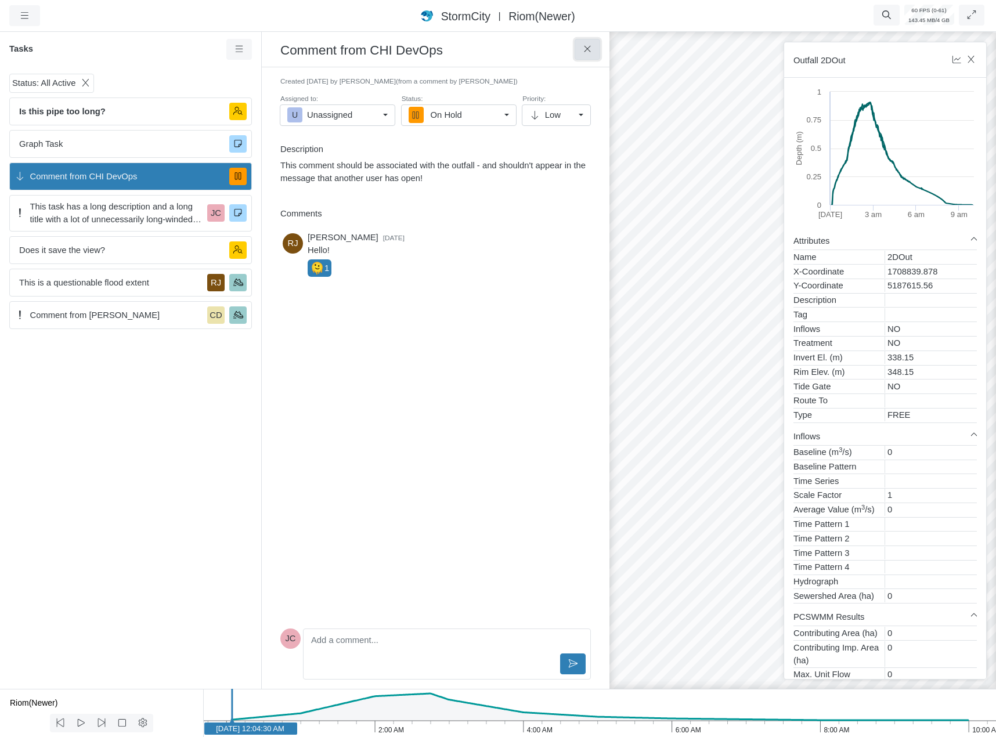
click at [592, 57] on button at bounding box center [588, 49] width 26 height 21
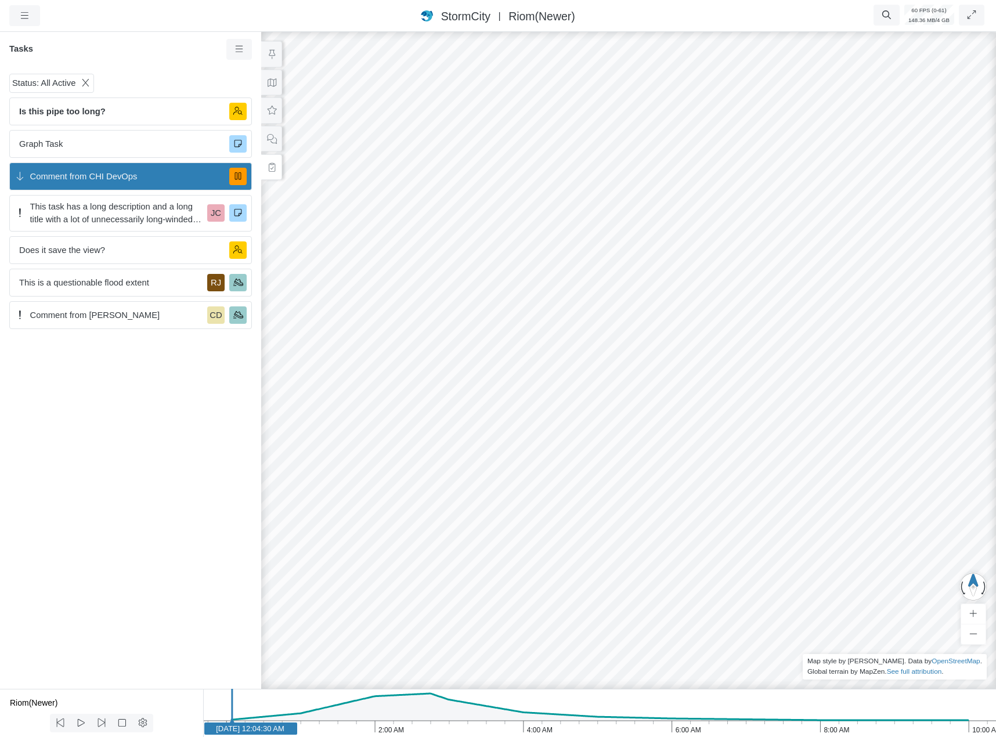
click at [197, 483] on div "Status: All Active Is this pipe too long? Graph Task Comment from CHI DevOps Th…" at bounding box center [130, 379] width 261 height 620
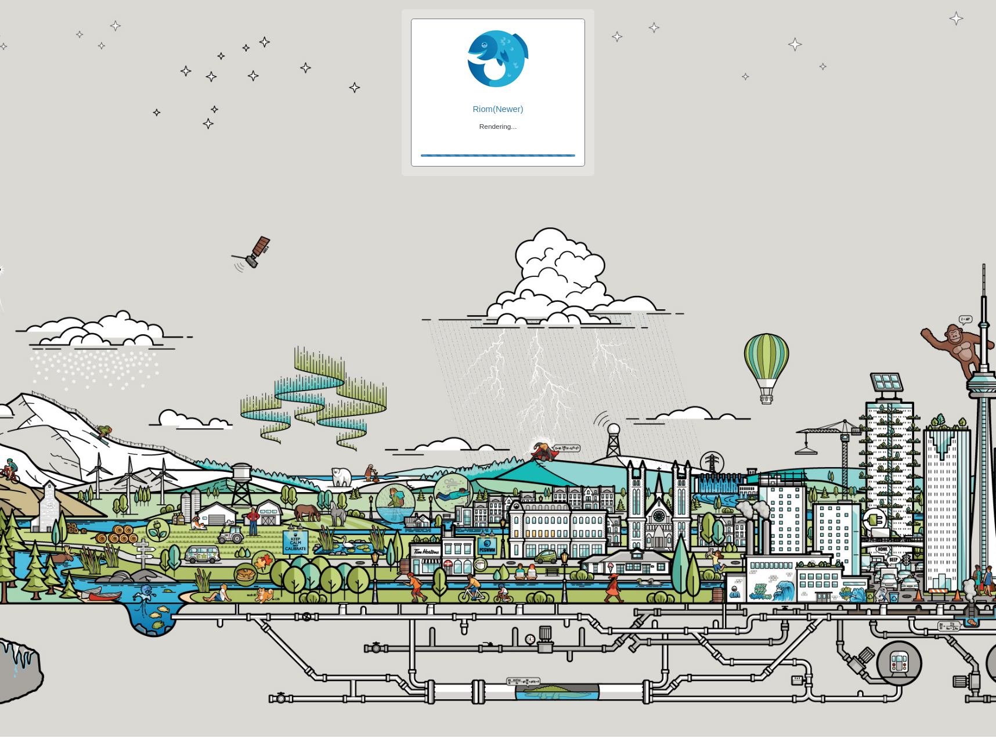
checkbox input "true"
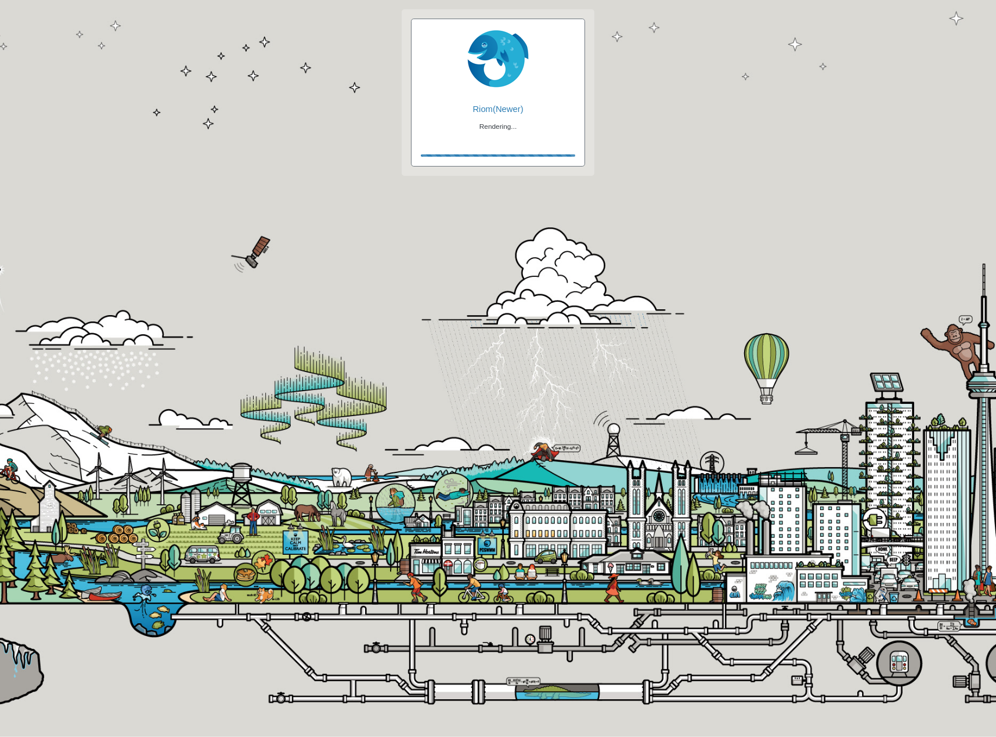
checkbox input "true"
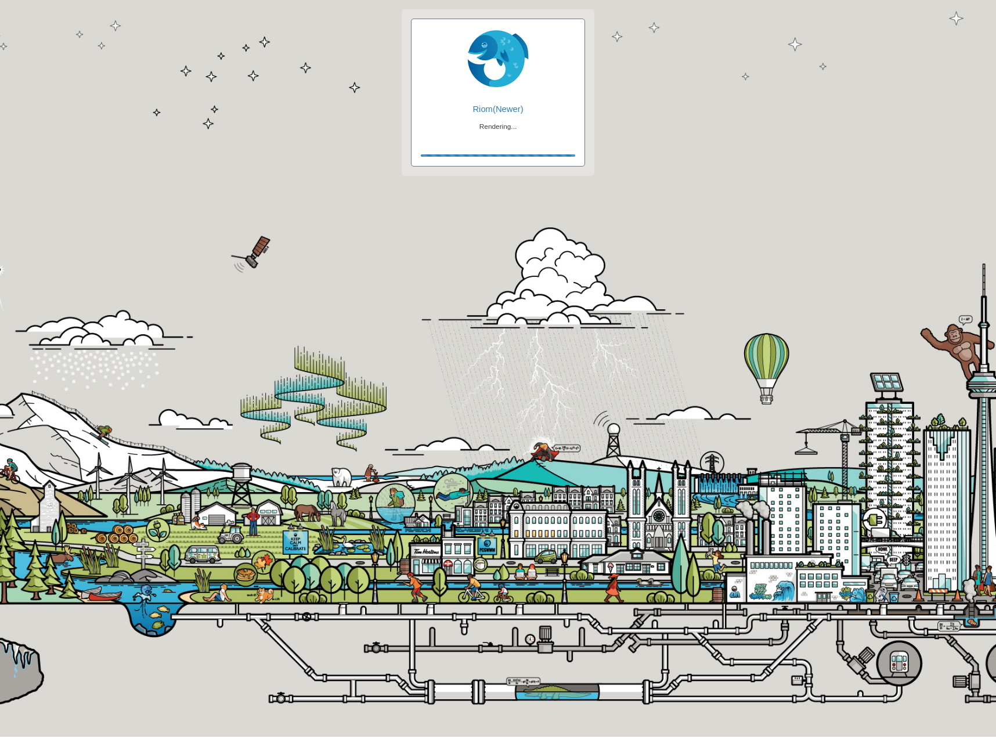
checkbox input "false"
checkbox input "true"
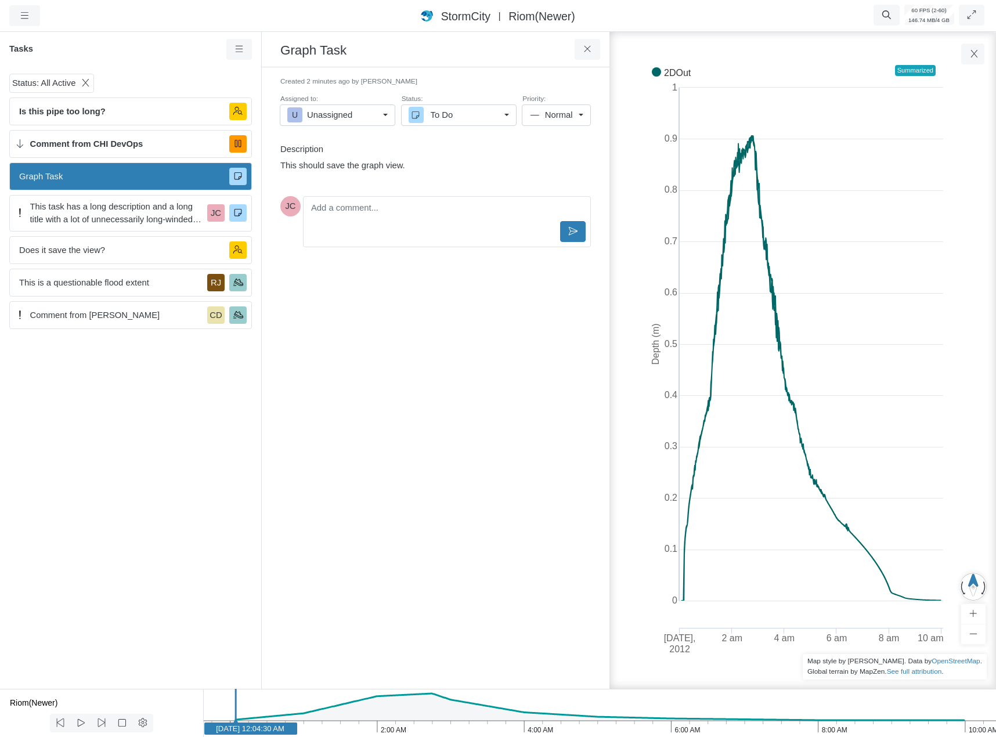
click at [440, 475] on div "Created 2 minutes ago by Jesse Cluthe Assigned to: U Unassigned U Unassigned JC…" at bounding box center [435, 378] width 329 height 603
